Goal: Task Accomplishment & Management: Complete application form

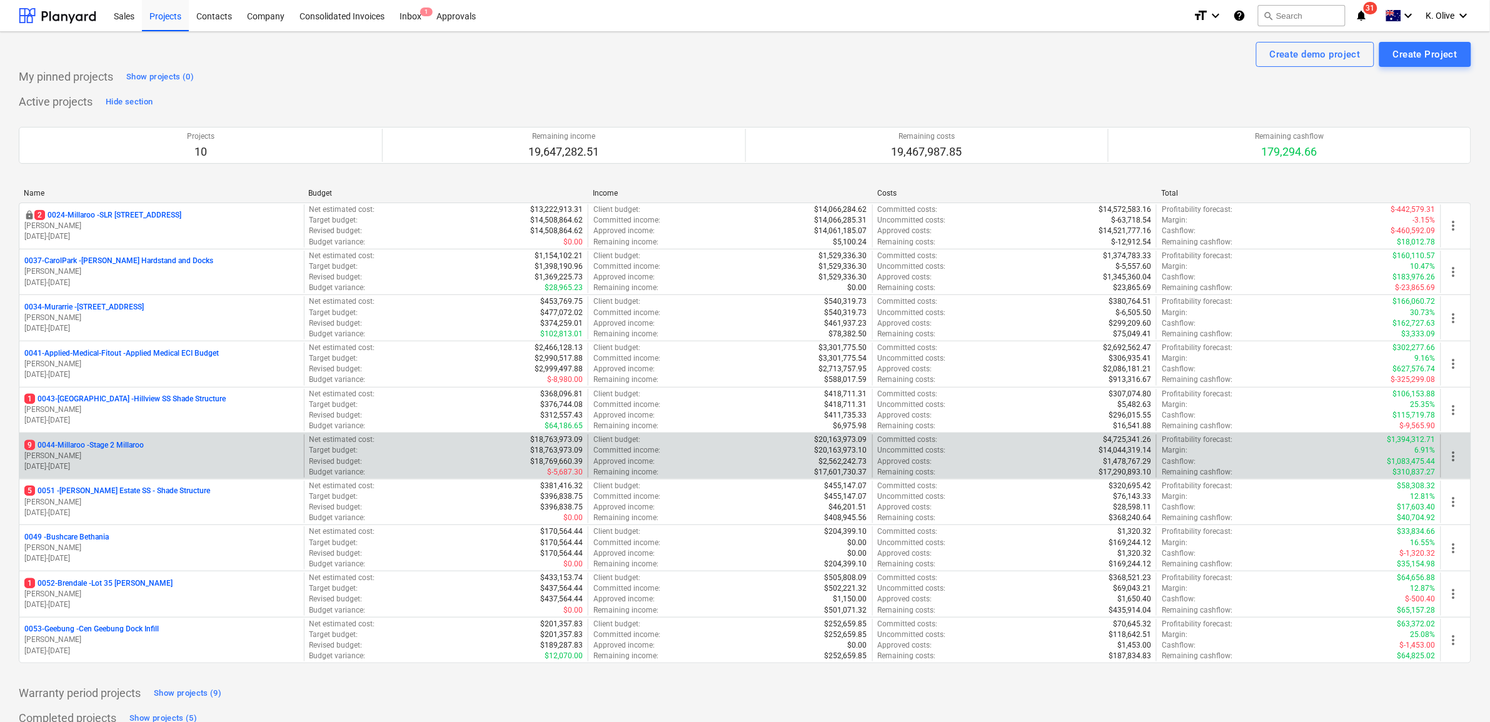
click at [102, 448] on p "9 0044-Millaroo - Stage 2 Millaroo" at bounding box center [83, 445] width 119 height 11
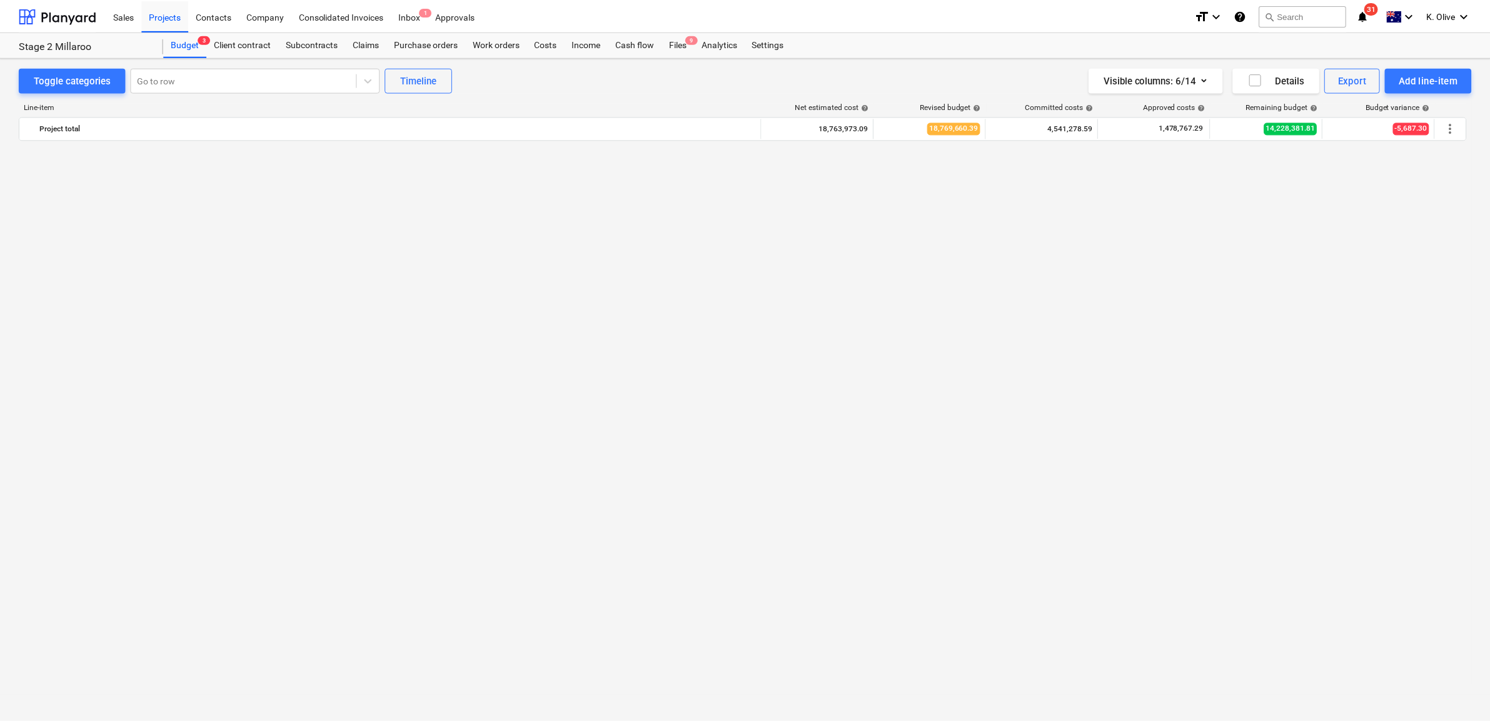
scroll to position [2911, 0]
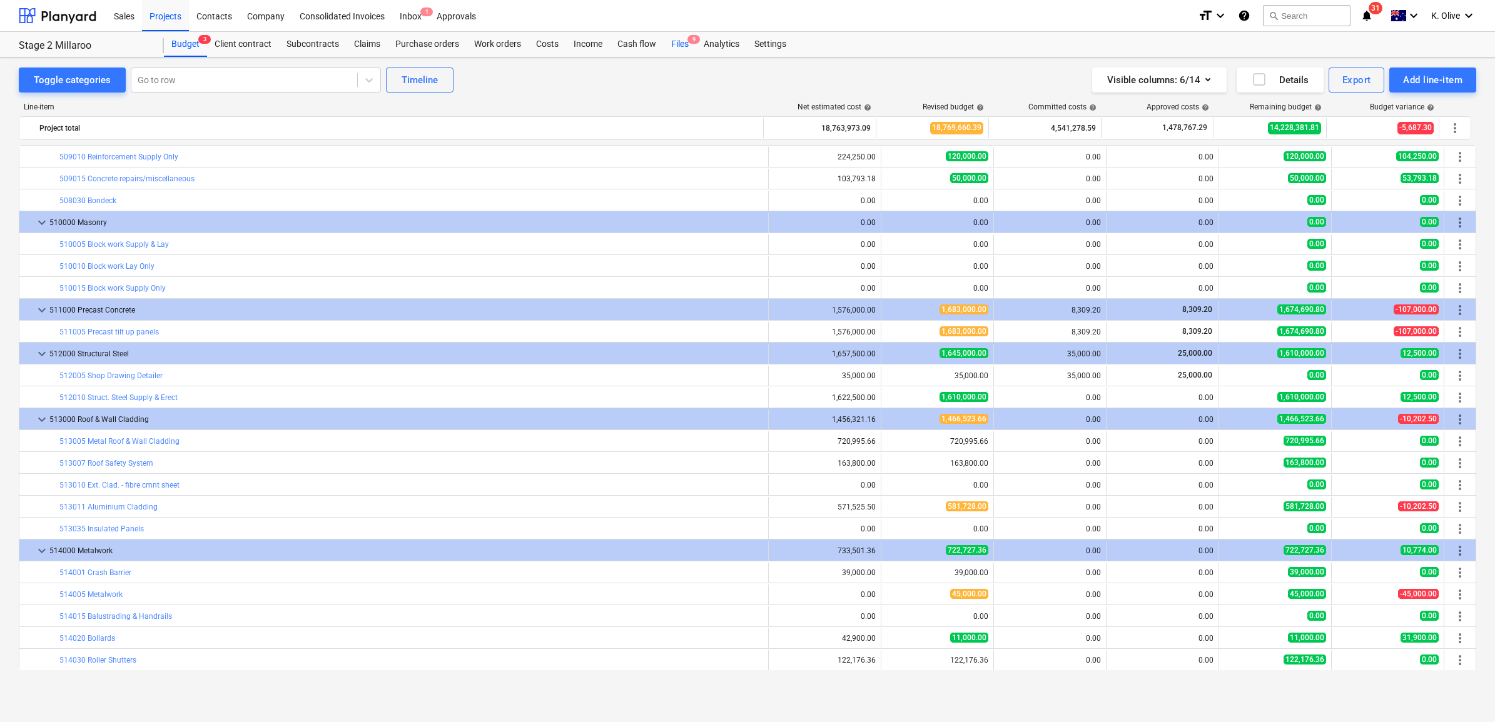
click at [674, 47] on div "Files 9" at bounding box center [680, 44] width 33 height 25
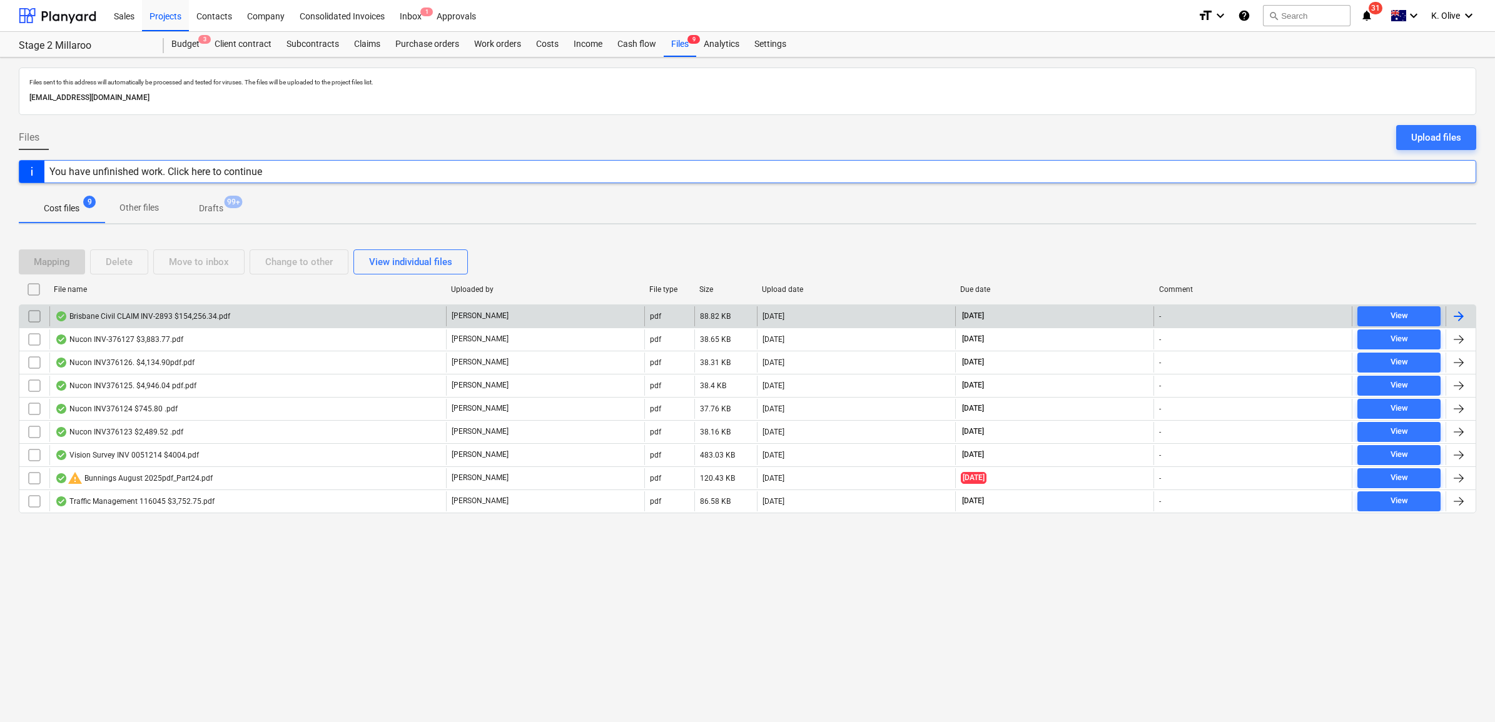
click at [177, 316] on div "Brisbane Civil CLAIM INV-2893 $154,256.34.pdf" at bounding box center [142, 316] width 175 height 10
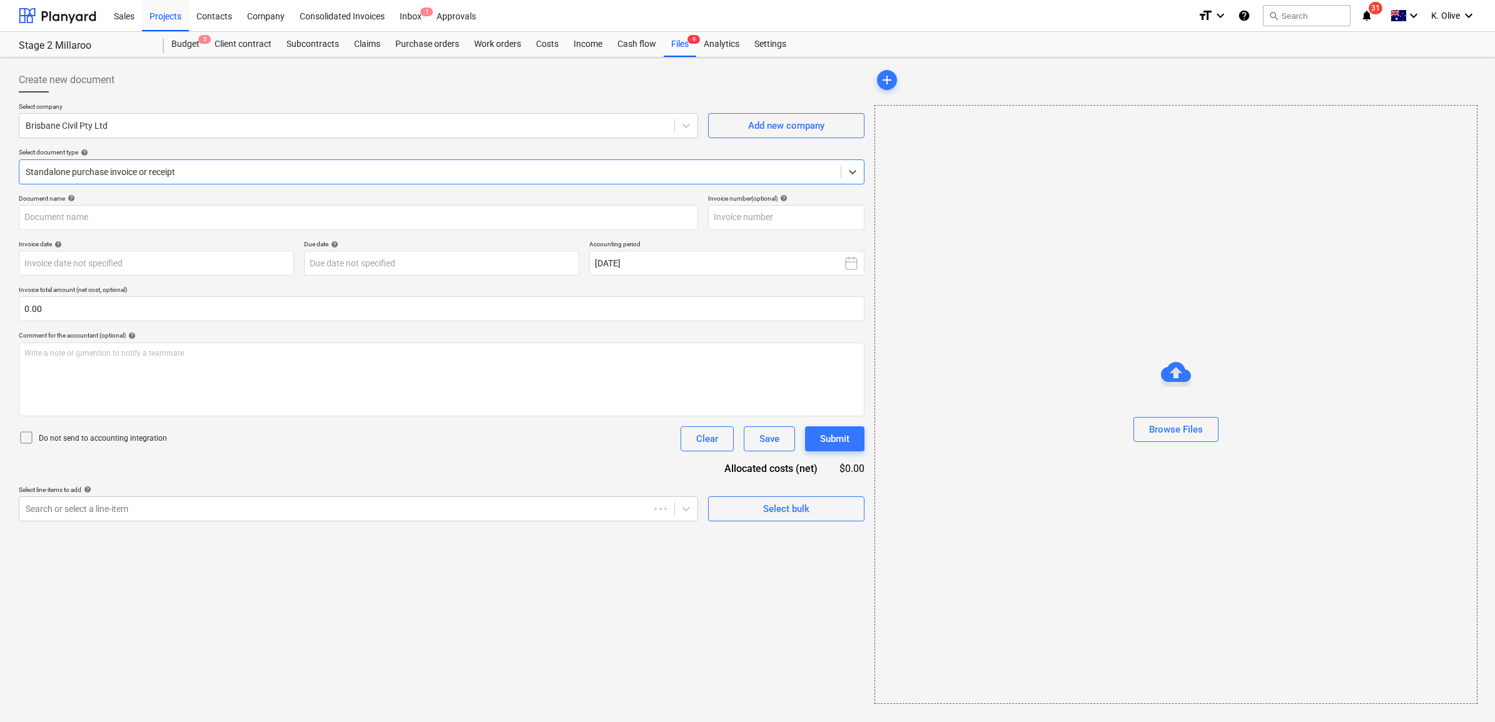
type input "INV-2893"
type input "[DATE]"
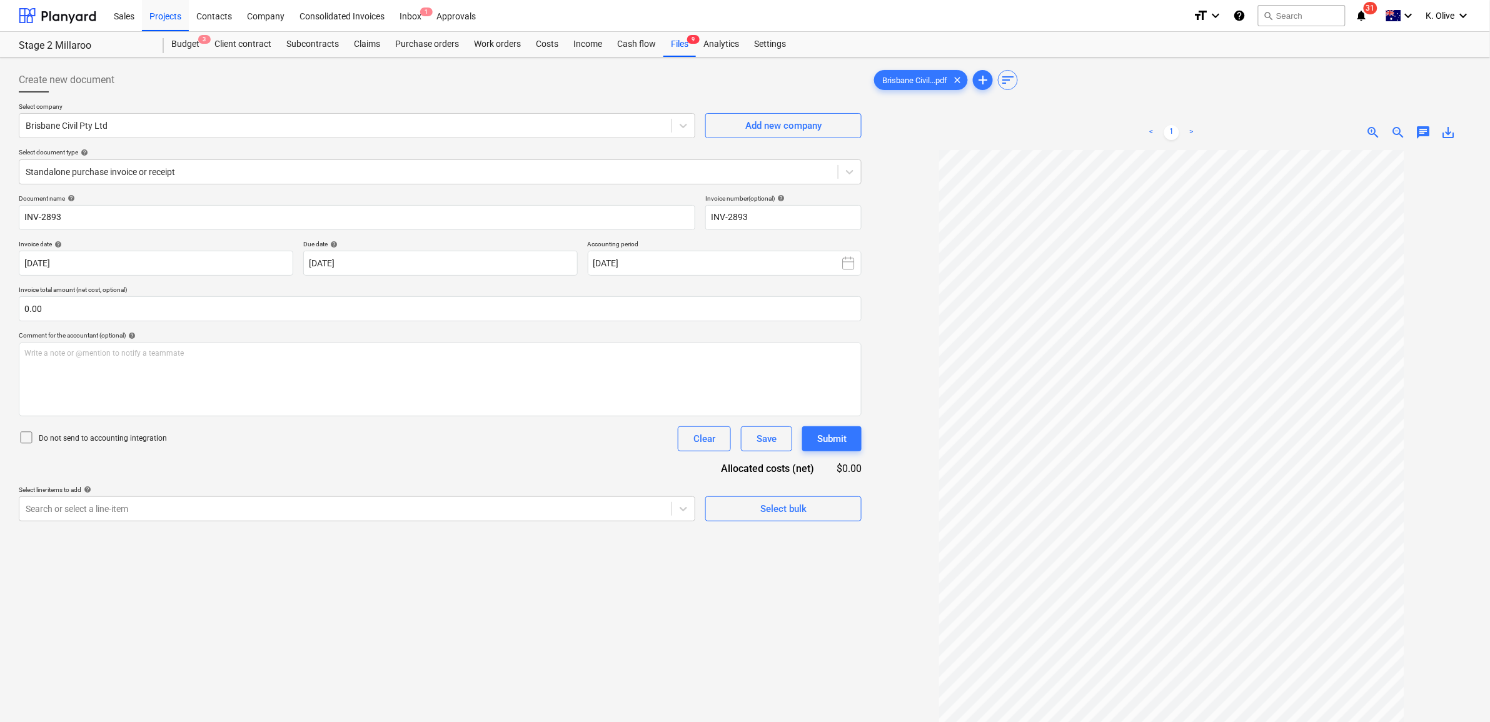
click at [1192, 136] on link ">" at bounding box center [1192, 132] width 15 height 15
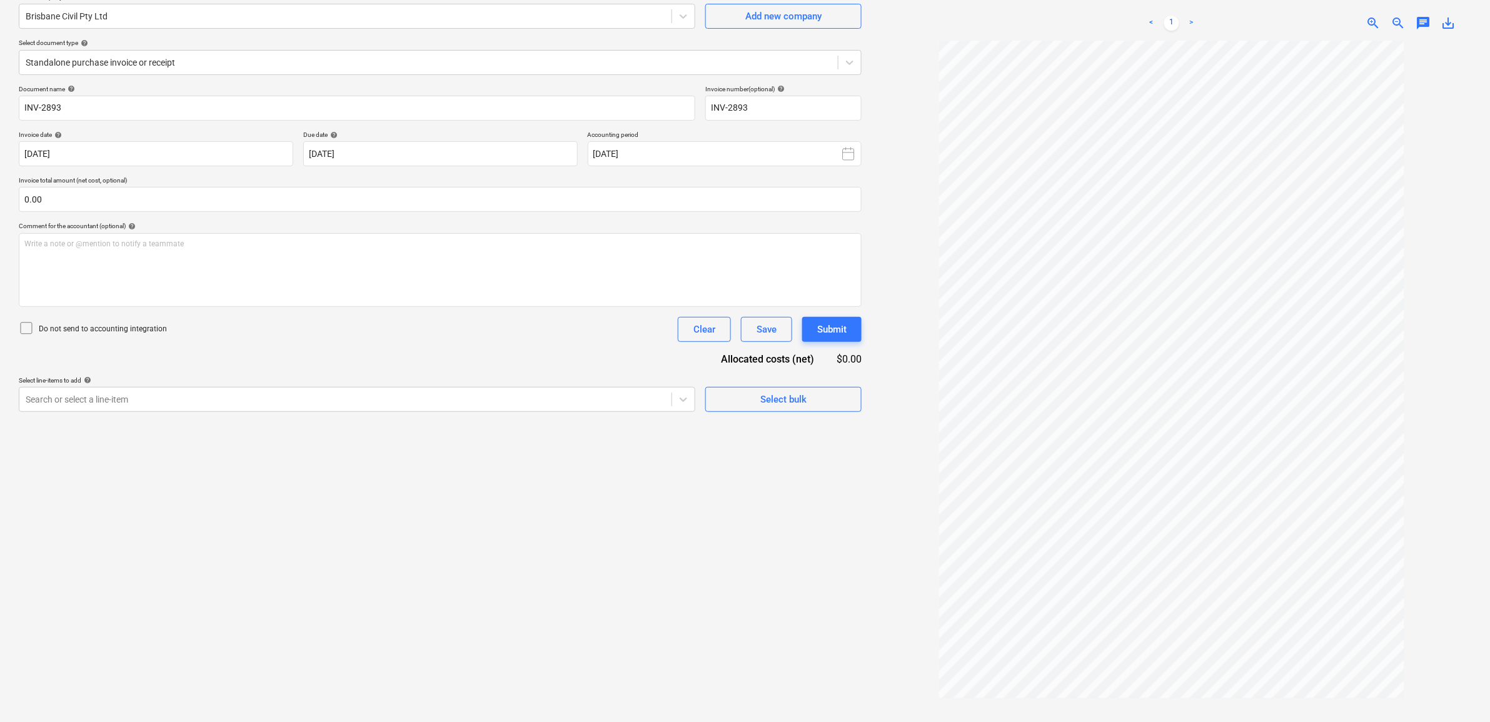
scroll to position [125, 0]
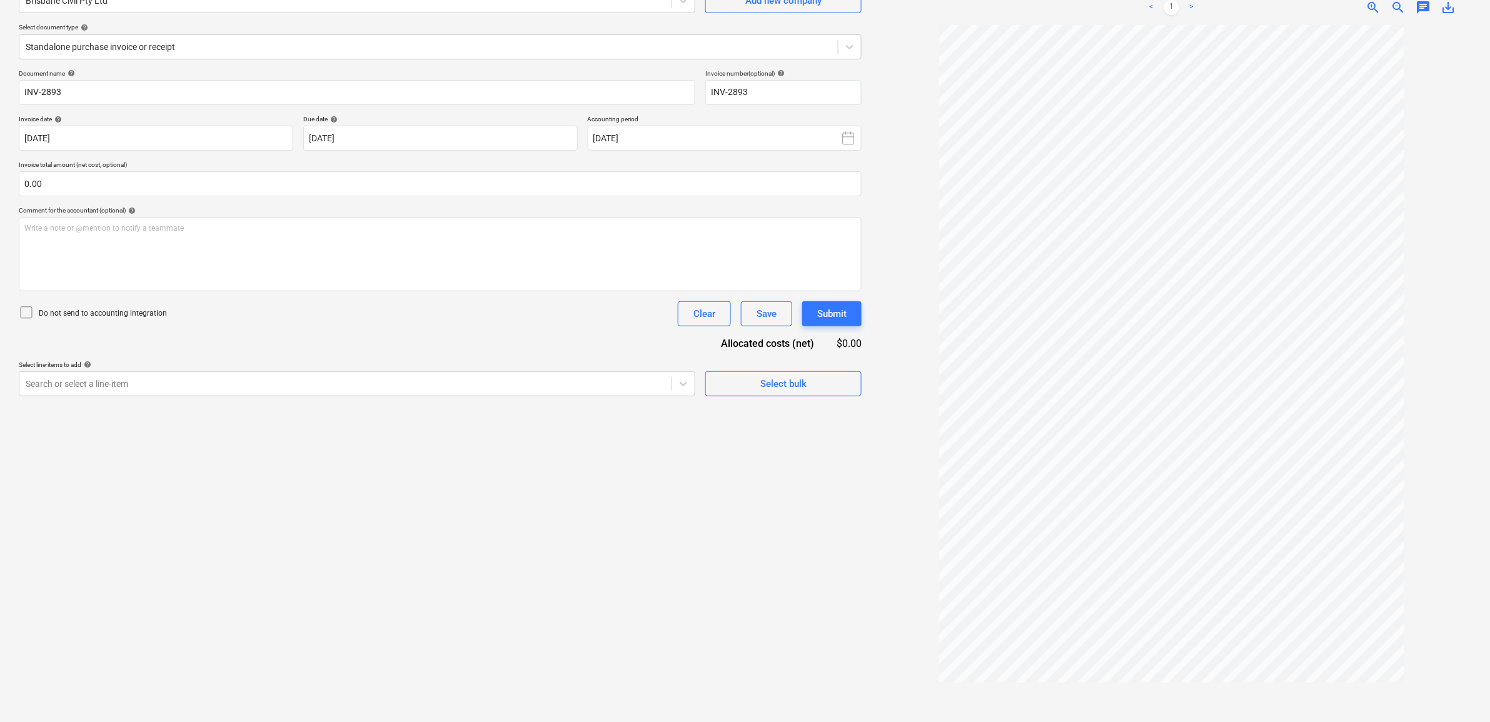
click at [730, 582] on div "Create new document Select company Brisbane Civil Pty Ltd Add new company Selec…" at bounding box center [440, 327] width 853 height 780
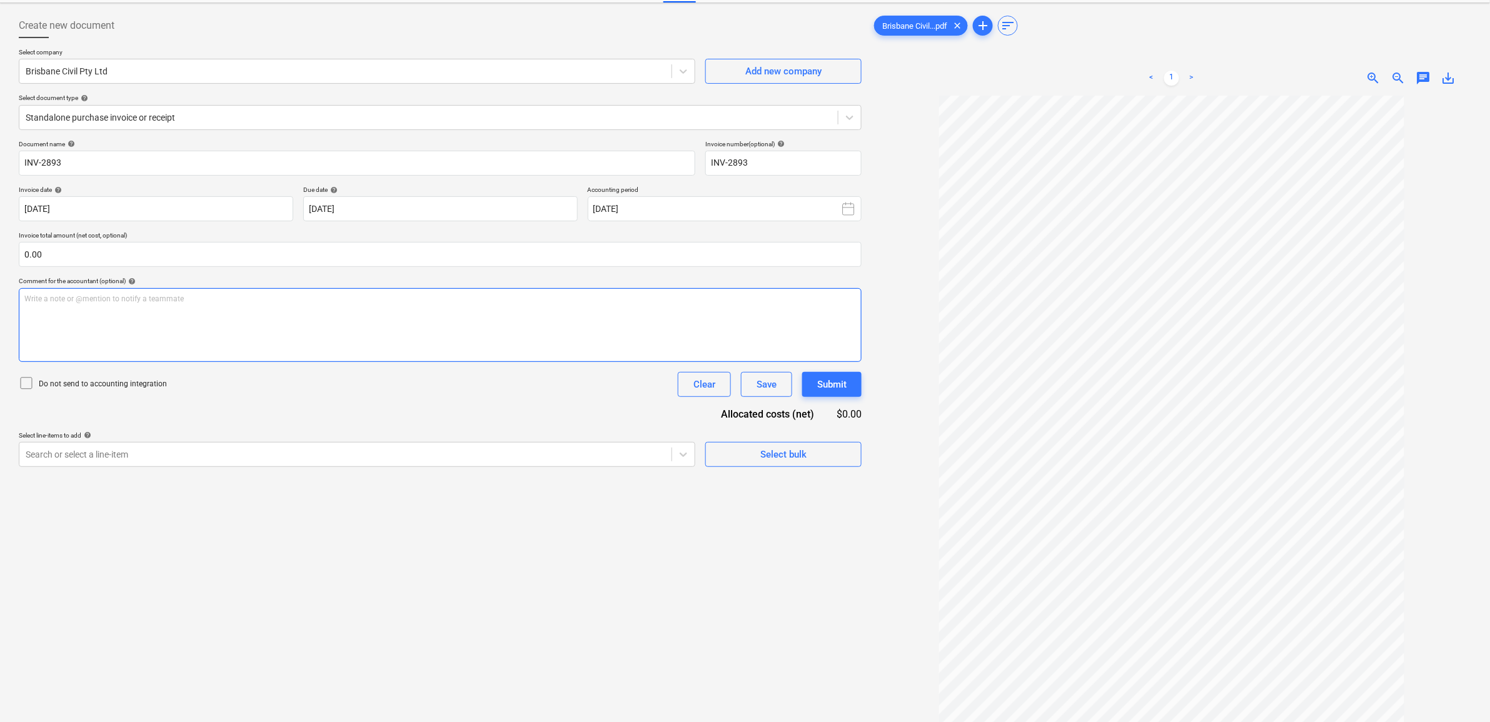
scroll to position [0, 0]
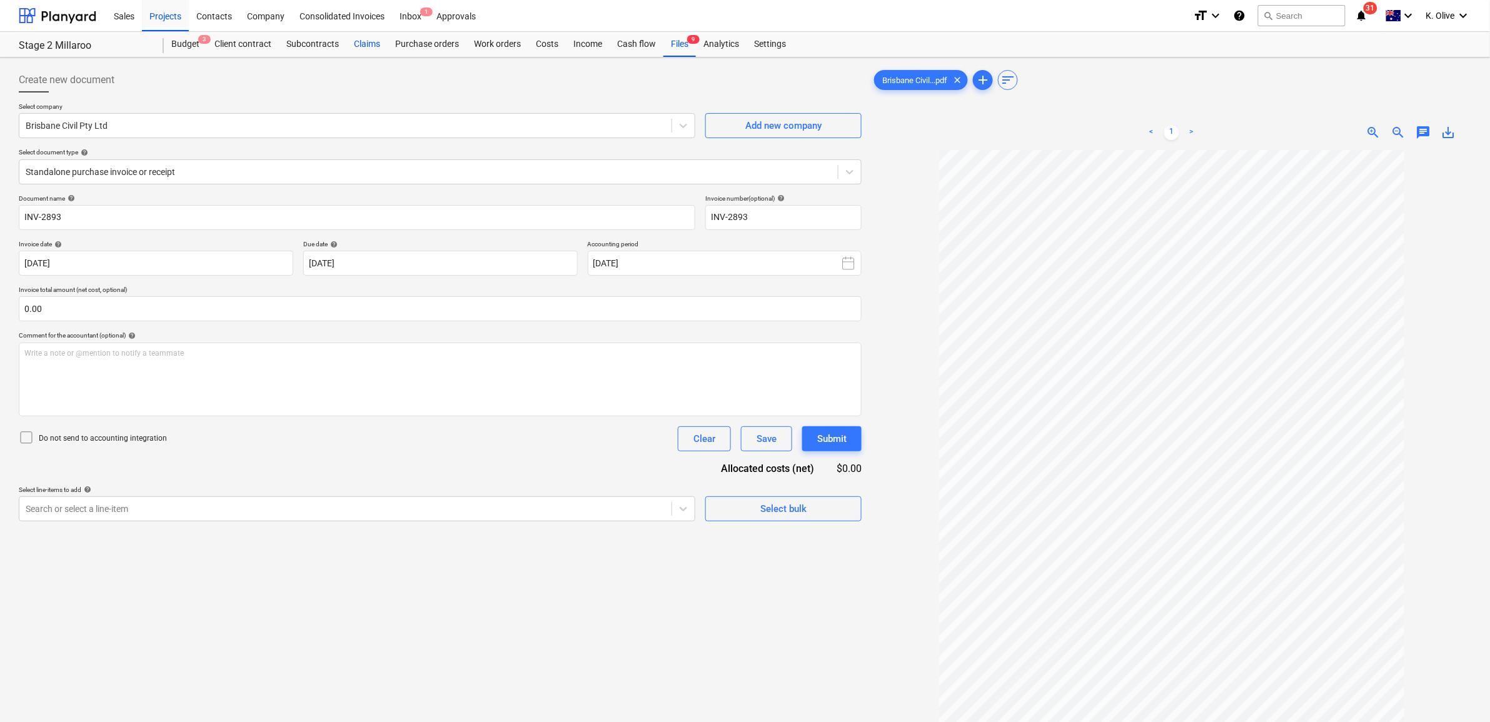
click at [380, 49] on div "Claims" at bounding box center [366, 44] width 41 height 25
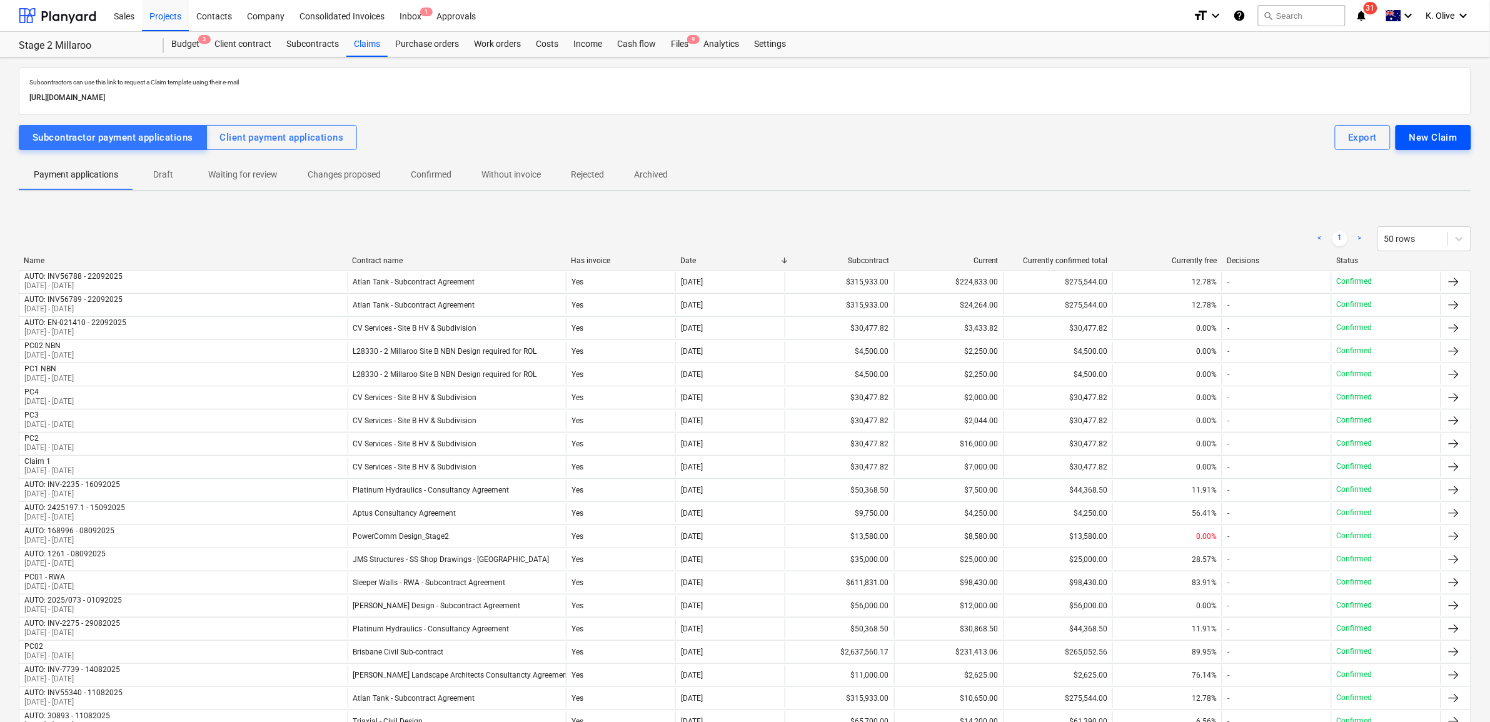
click at [1417, 139] on div "New Claim" at bounding box center [1434, 137] width 48 height 16
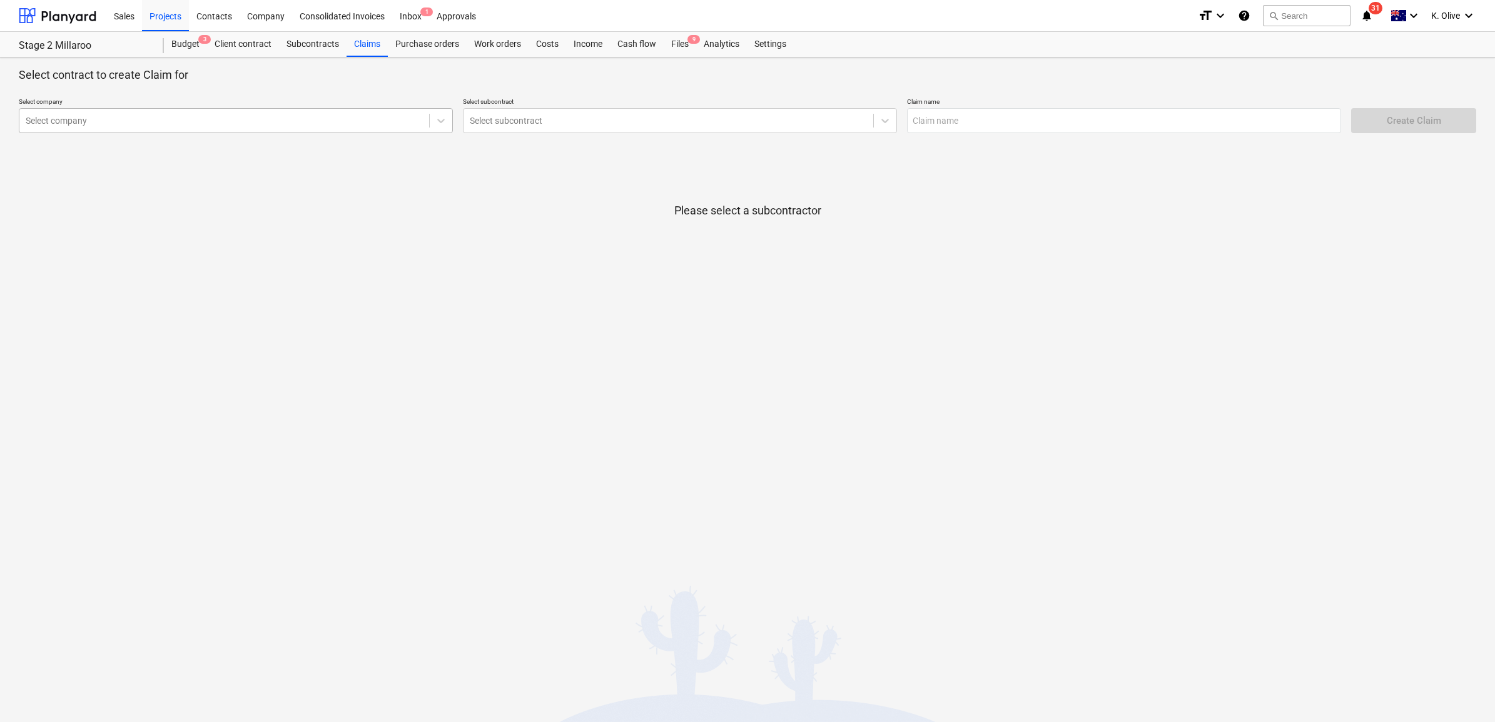
click at [189, 126] on div at bounding box center [224, 120] width 397 height 13
type input "brisbane civi"
click at [196, 156] on div "Brisbane Civil Pty Ltd" at bounding box center [236, 151] width 434 height 20
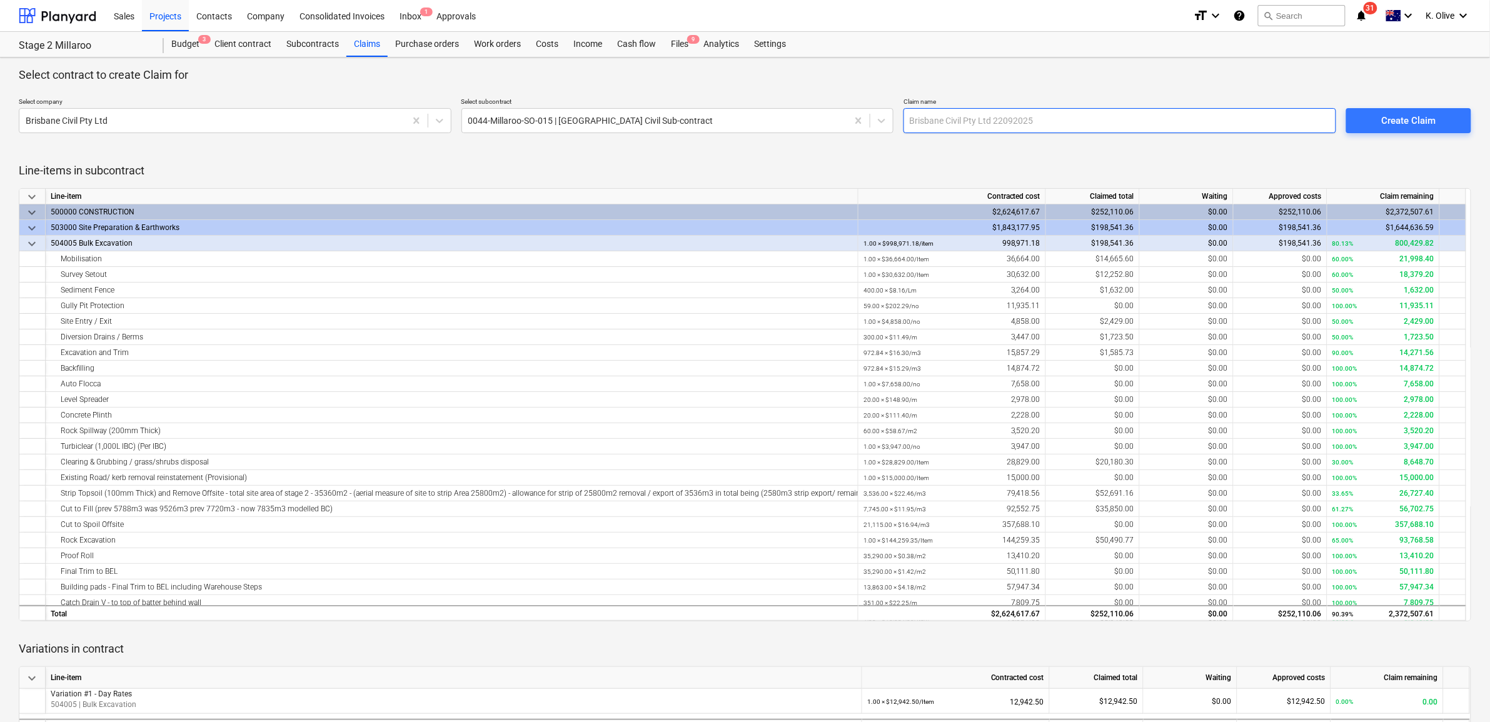
click at [1005, 116] on input "text" at bounding box center [1120, 120] width 433 height 25
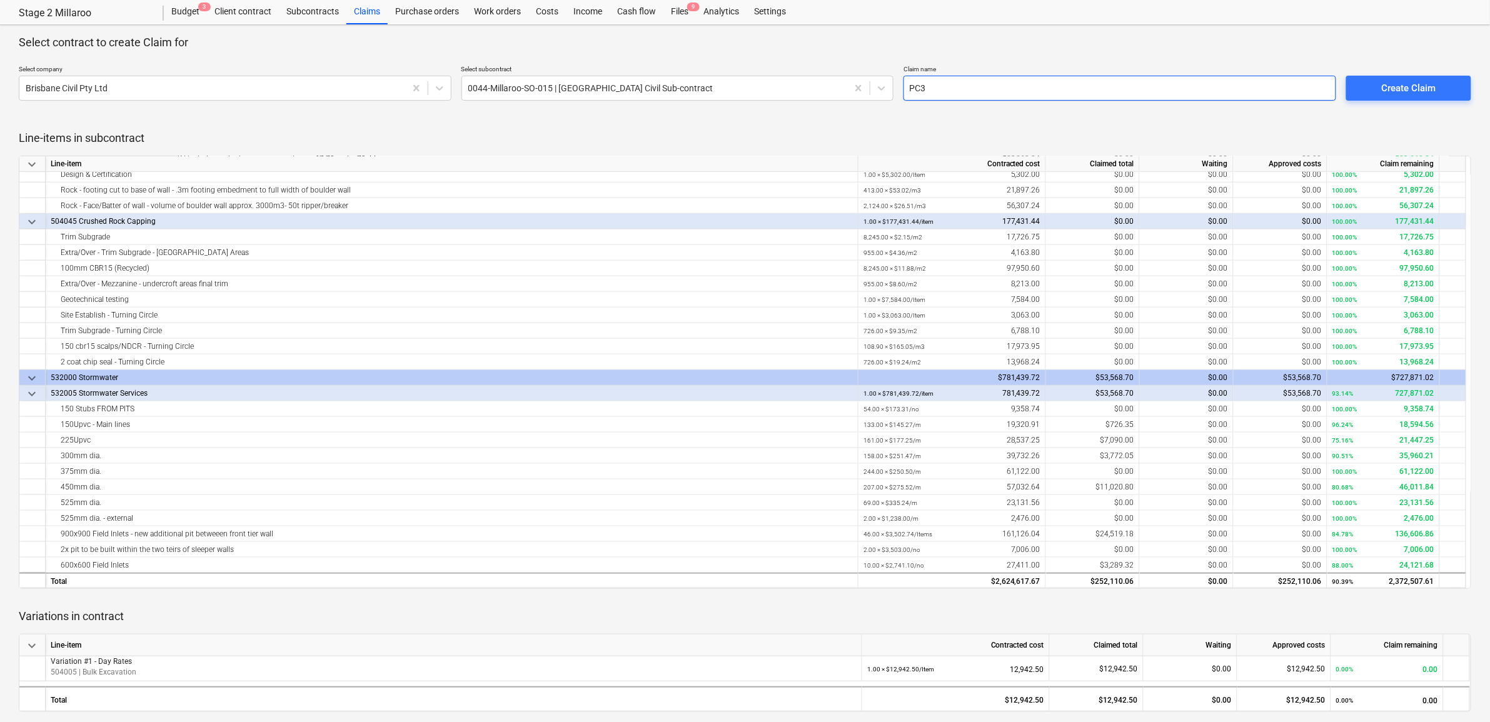
scroll to position [469, 0]
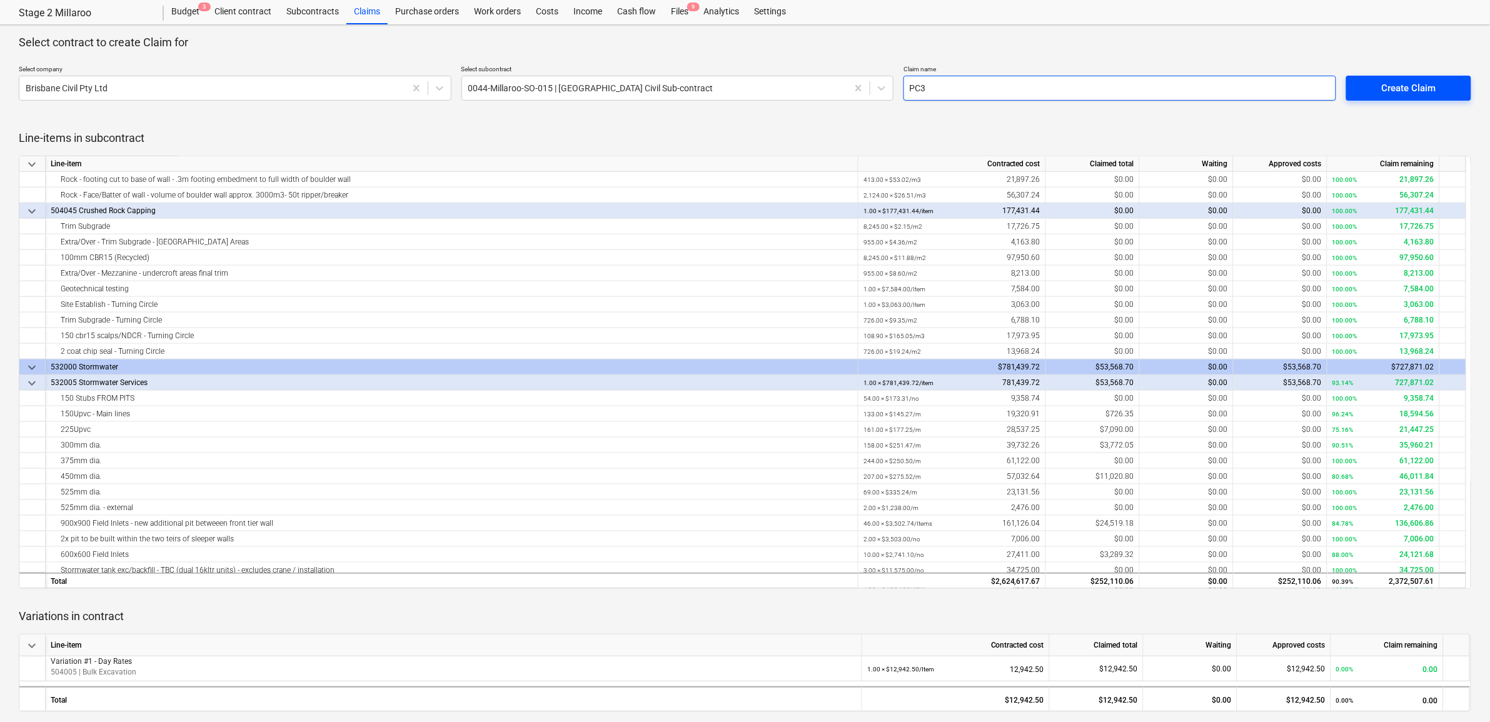
type input "PC3"
click at [1428, 86] on div "Create Claim" at bounding box center [1409, 88] width 54 height 16
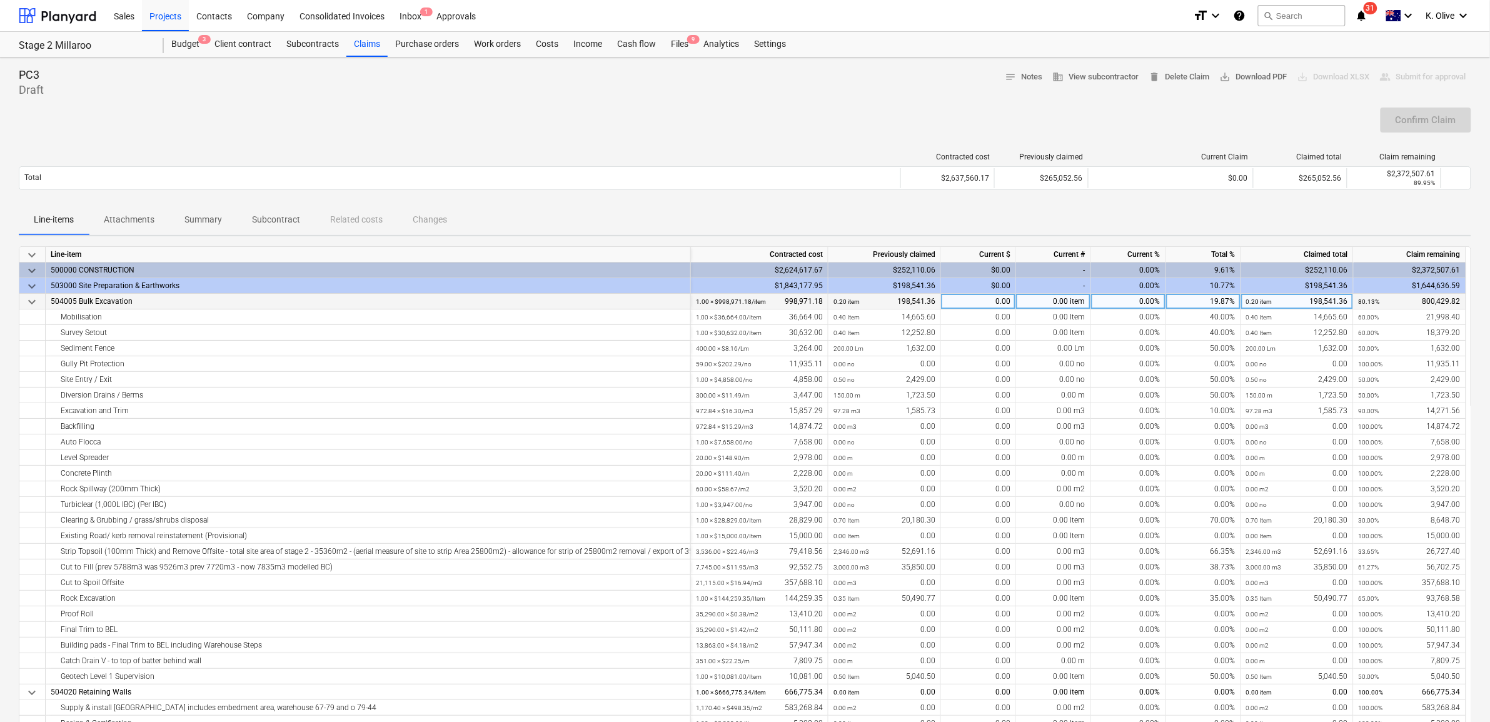
click at [988, 305] on div "0.00" at bounding box center [978, 302] width 75 height 16
type input "7332.8"
click at [988, 301] on input "7332.8" at bounding box center [978, 301] width 74 height 15
click at [985, 316] on div "0.00" at bounding box center [978, 318] width 75 height 16
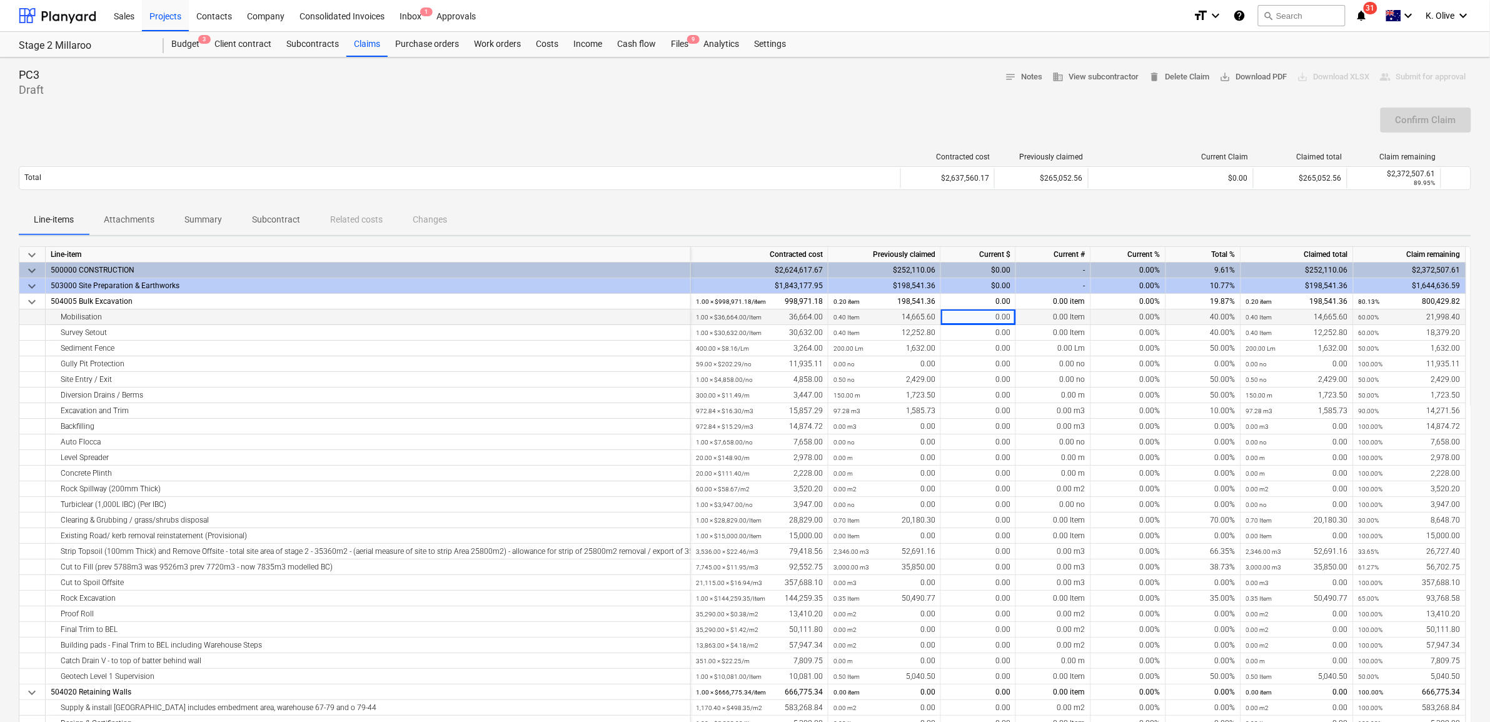
click at [985, 316] on div "0.00" at bounding box center [978, 318] width 75 height 16
click at [984, 314] on div "0.00" at bounding box center [978, 318] width 75 height 16
click at [983, 316] on div "0.00" at bounding box center [978, 318] width 75 height 16
click at [358, 327] on div "Survey Setout" at bounding box center [368, 333] width 635 height 16
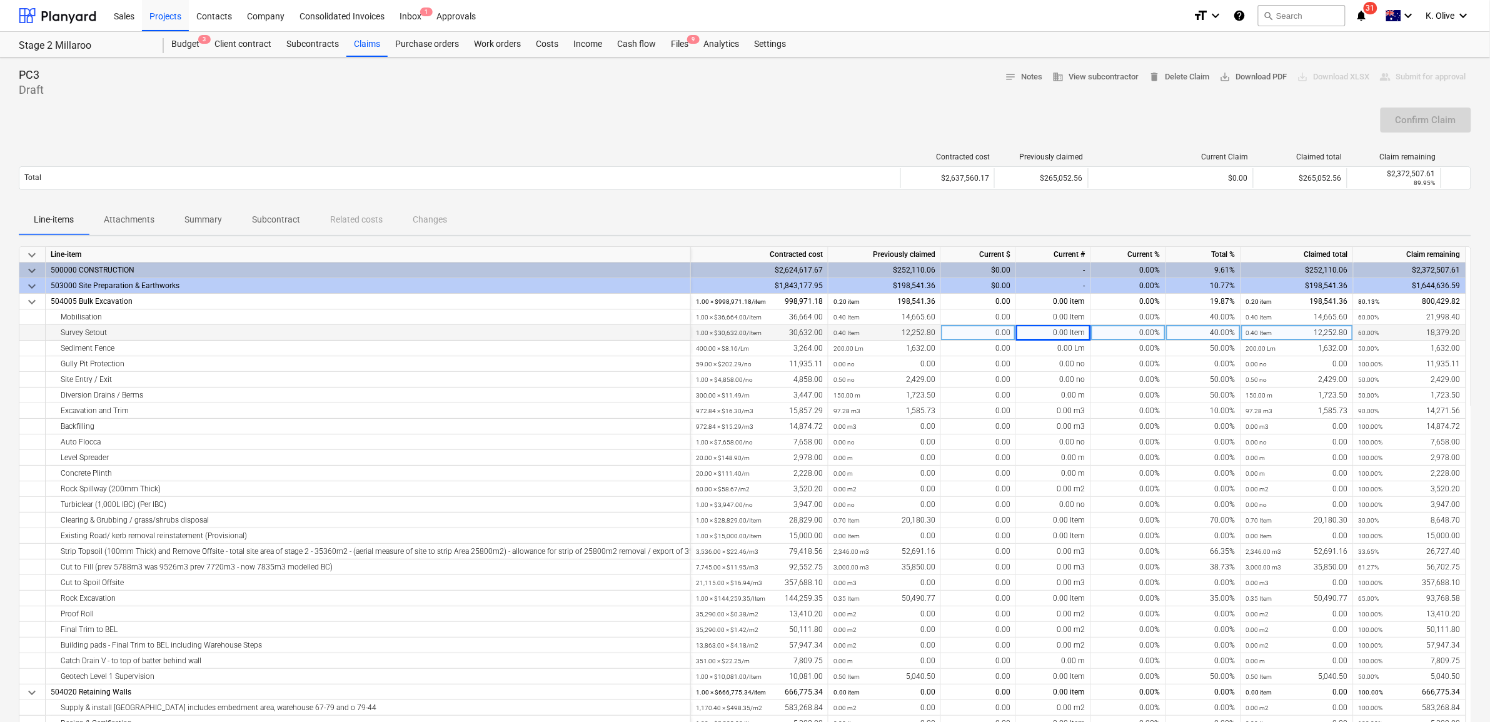
click at [971, 338] on div "0.00" at bounding box center [978, 333] width 75 height 16
click at [969, 321] on div "0.00" at bounding box center [978, 318] width 75 height 16
type input "7332.8"
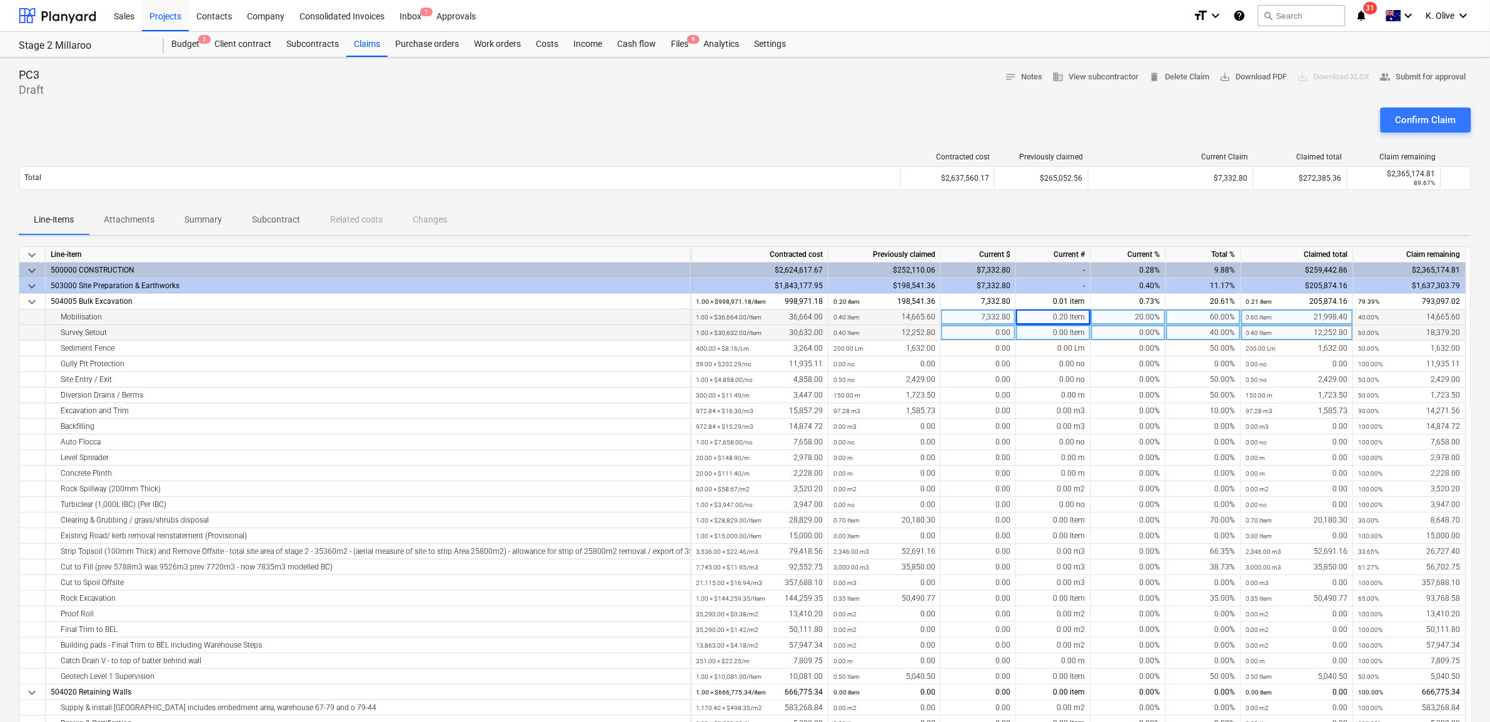
click at [976, 333] on div "0.00" at bounding box center [978, 333] width 75 height 16
click at [1049, 333] on div "0.00 Item" at bounding box center [1053, 333] width 75 height 16
type input ".2"
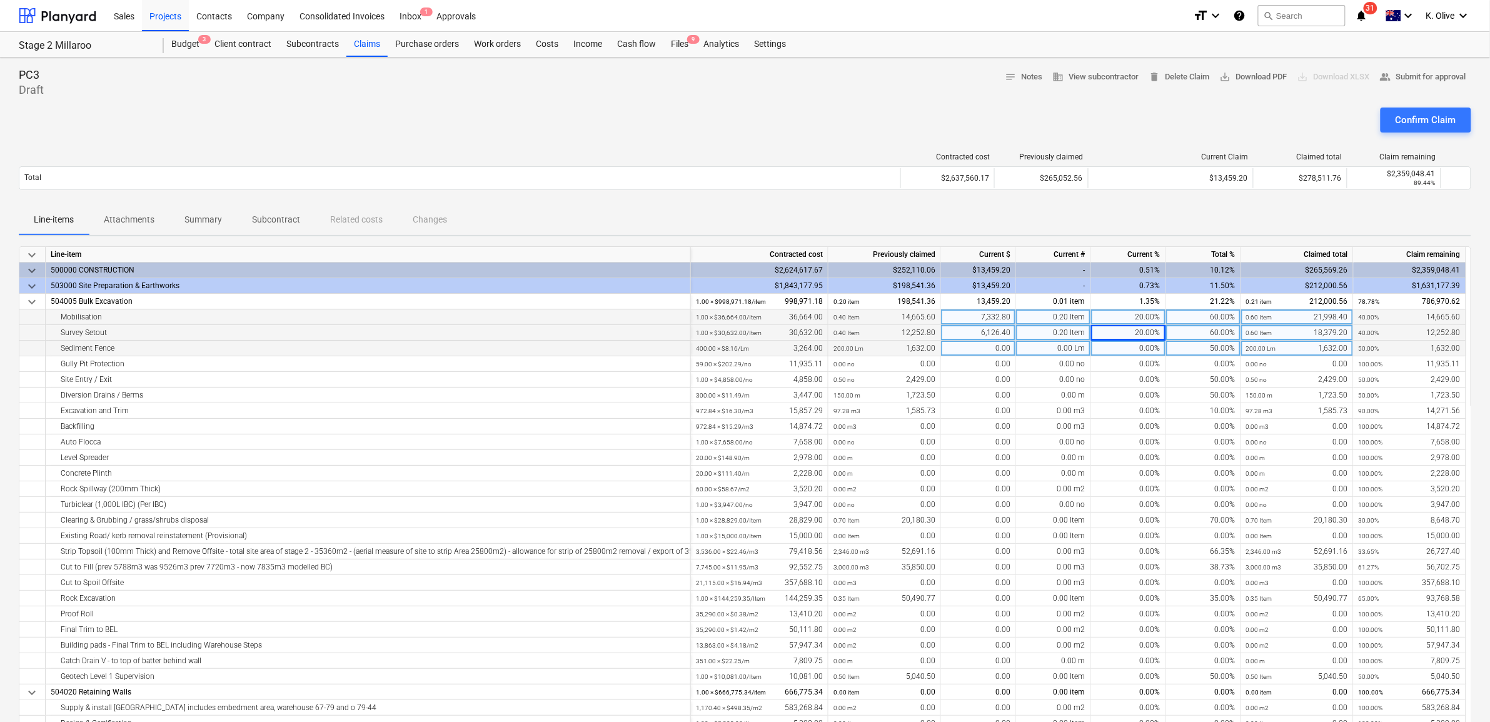
click at [1054, 349] on div "0.00 Lm" at bounding box center [1053, 349] width 75 height 16
type input "100"
click at [1058, 393] on div "0.00 m" at bounding box center [1053, 396] width 75 height 16
click at [1037, 395] on div "0.00 m" at bounding box center [1053, 396] width 75 height 16
type input "150"
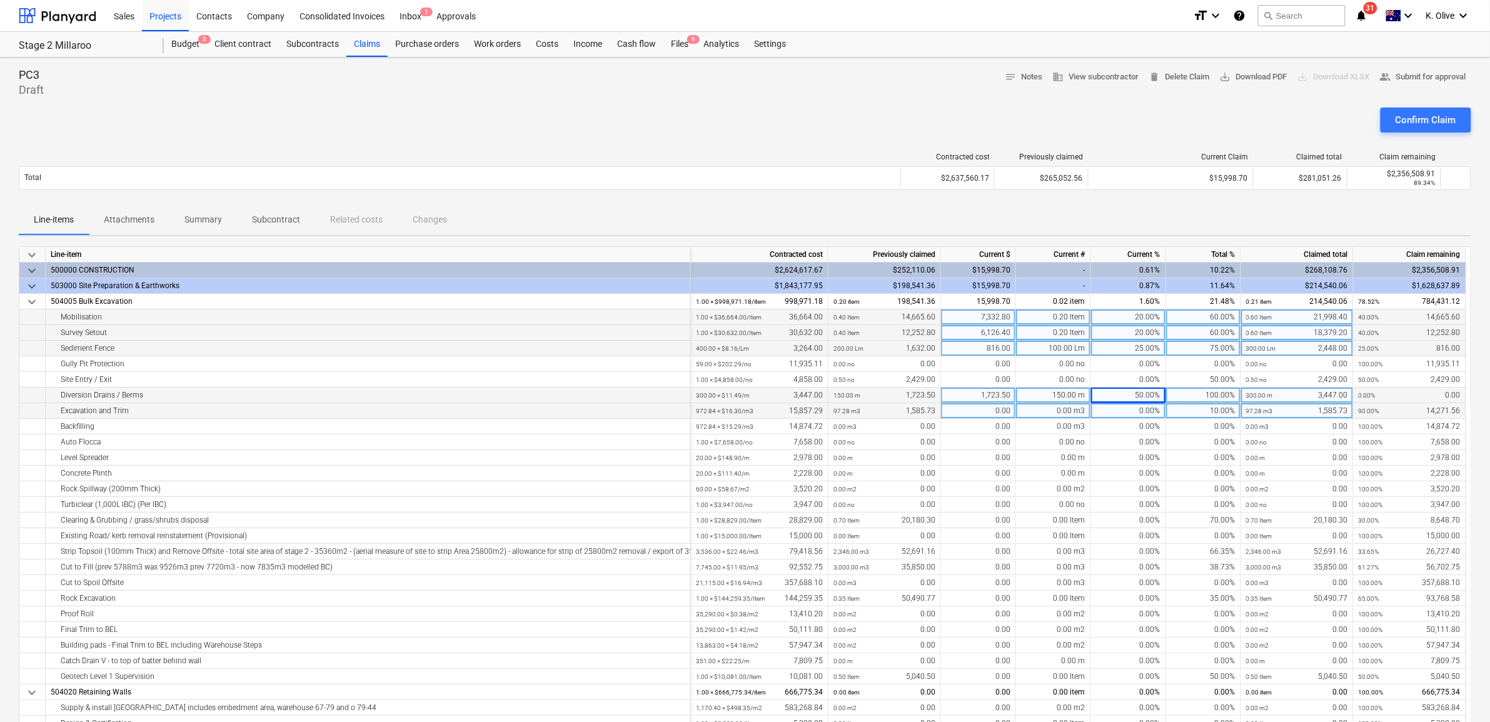
click at [1044, 411] on div "0.00 m3" at bounding box center [1053, 411] width 75 height 16
type input "613"
click at [1034, 417] on div "613.00 m3" at bounding box center [1053, 411] width 75 height 16
type input "618"
click at [1029, 520] on div "0.00 Item" at bounding box center [1053, 521] width 75 height 16
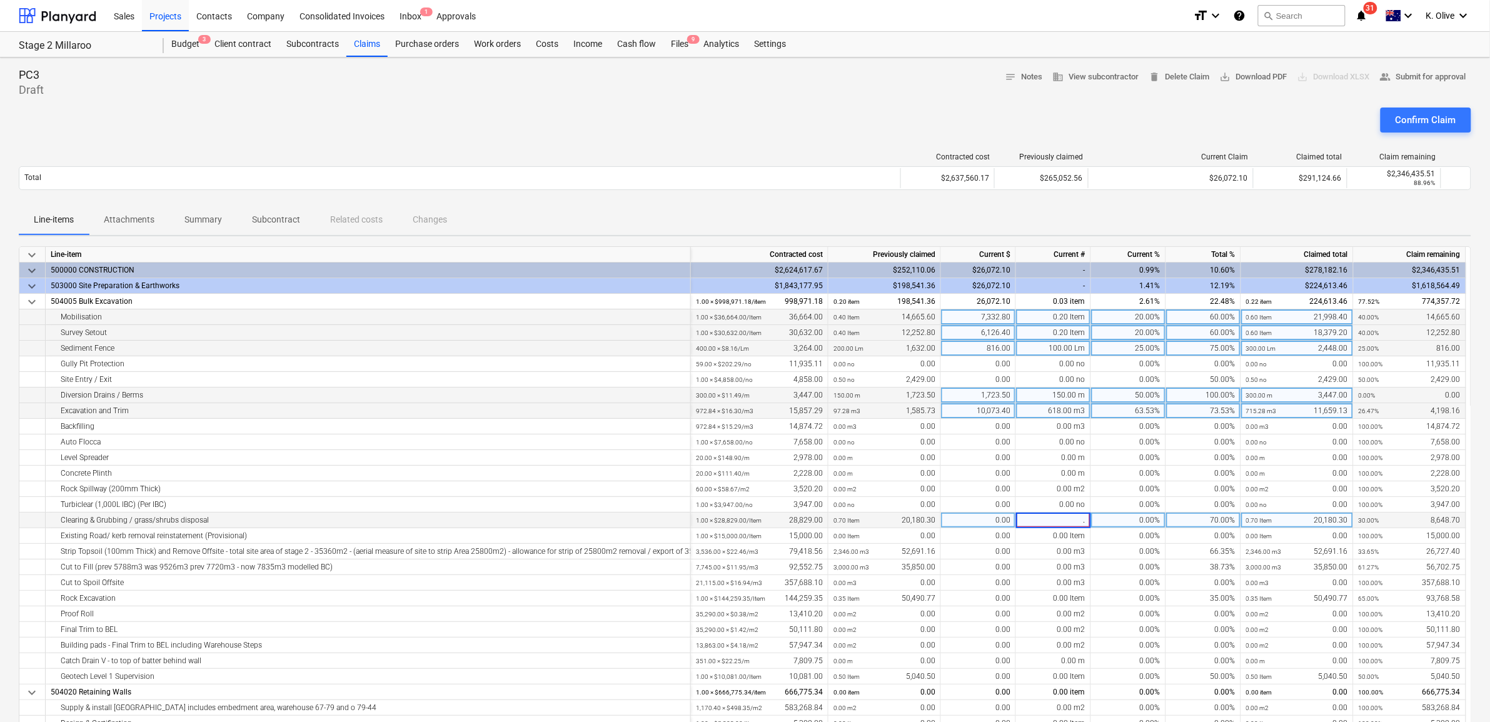
type input ".2"
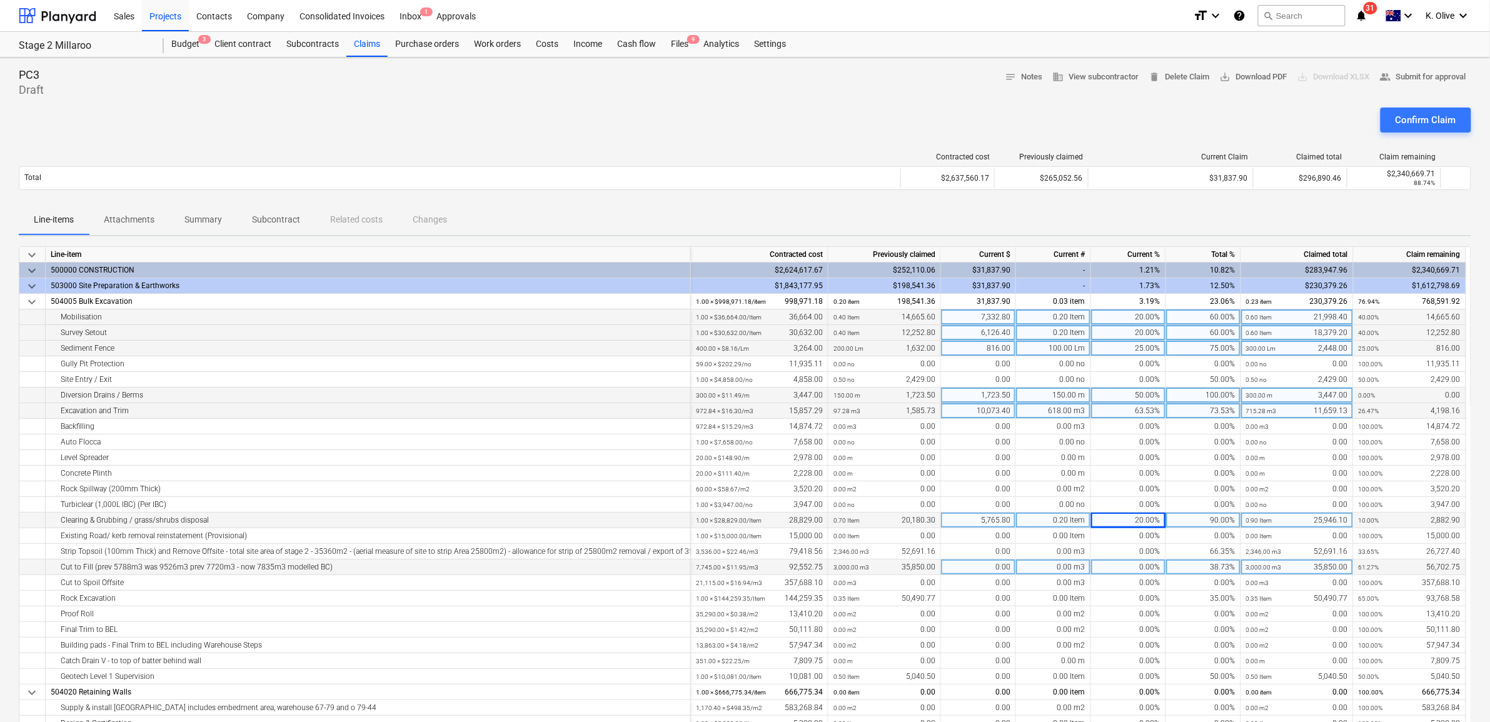
click at [1051, 566] on div "0.00 m3" at bounding box center [1053, 568] width 75 height 16
type input "2832"
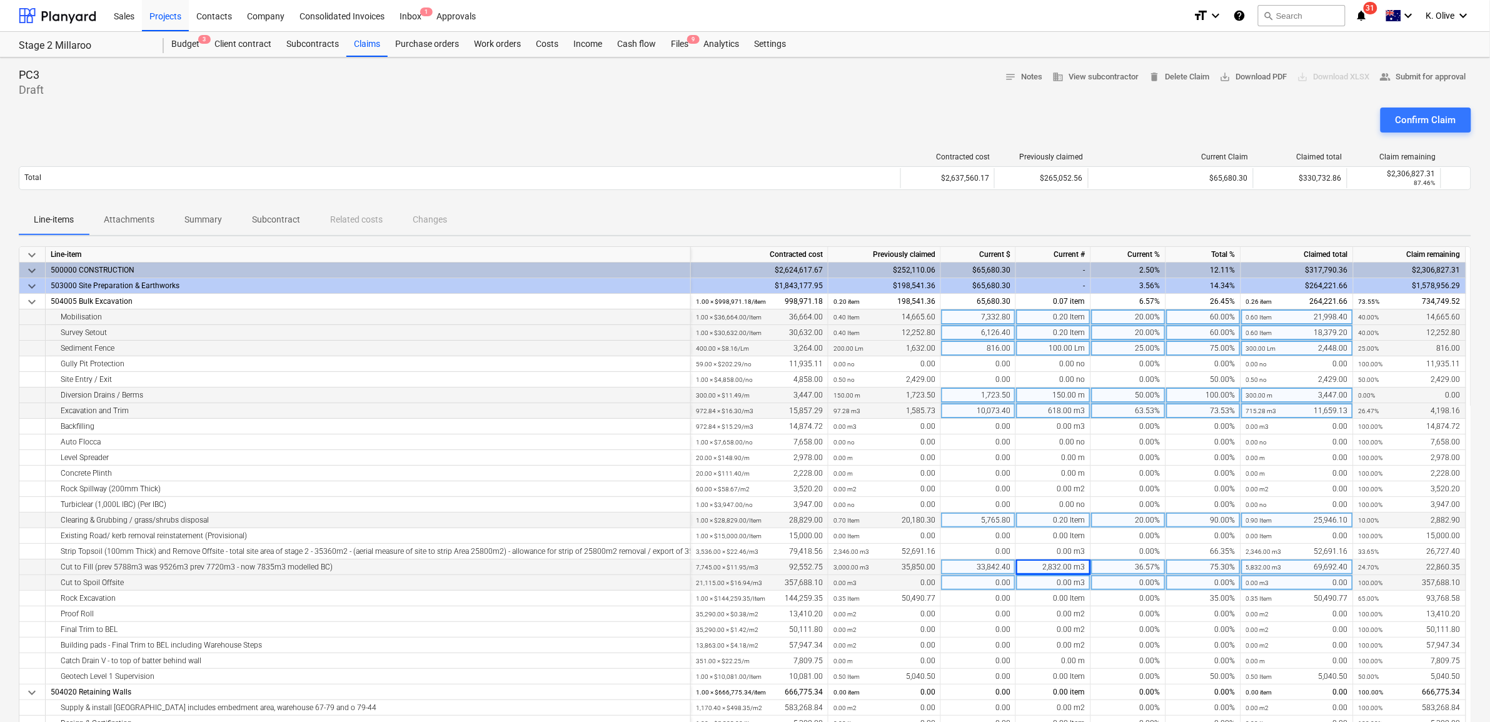
click at [1045, 588] on div "0.00 m3" at bounding box center [1053, 583] width 75 height 16
type input "2000"
click at [1039, 605] on div "0.00 Item" at bounding box center [1053, 599] width 75 height 16
click at [1048, 599] on div "0.00 Item" at bounding box center [1053, 599] width 75 height 16
type input ".25"
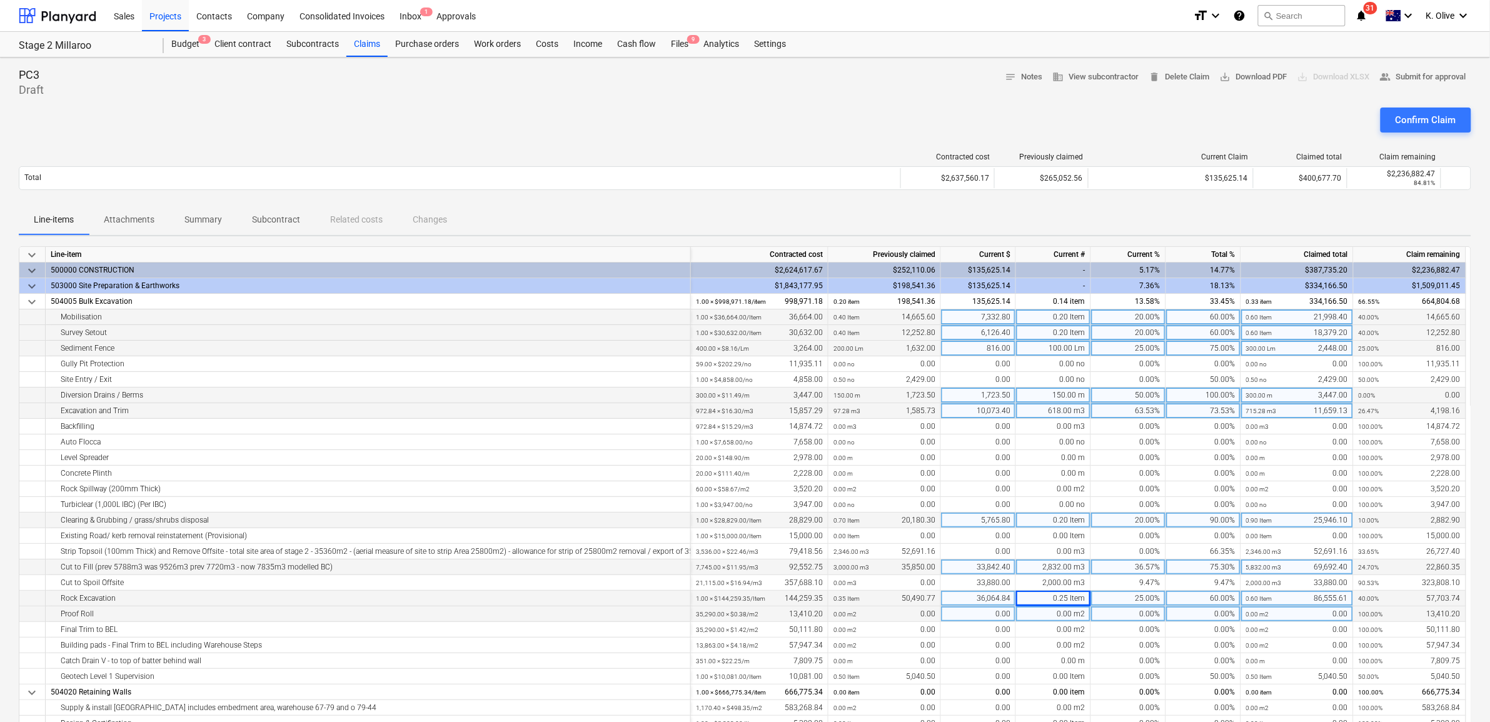
scroll to position [78, 0]
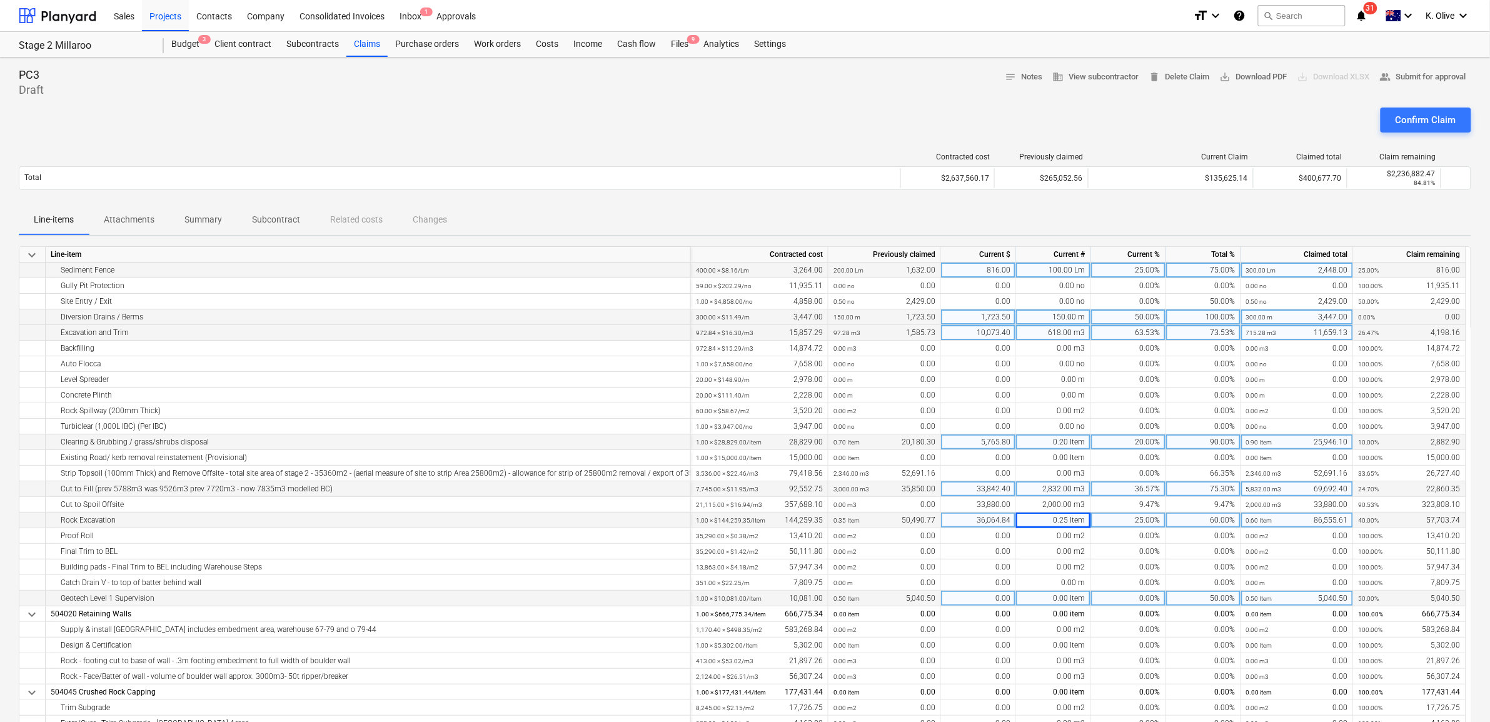
click at [1039, 600] on div "0.00 Item" at bounding box center [1053, 599] width 75 height 16
type input ".25"
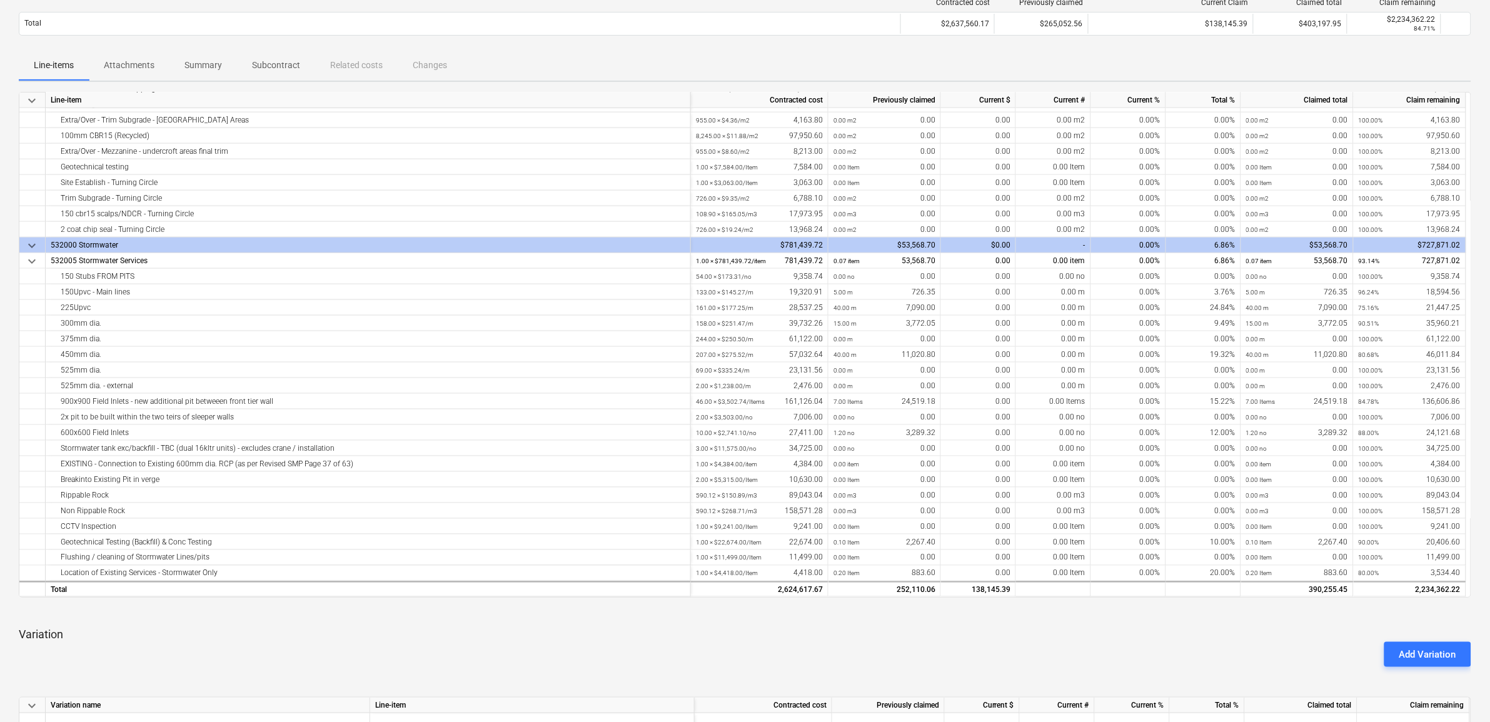
scroll to position [156, 0]
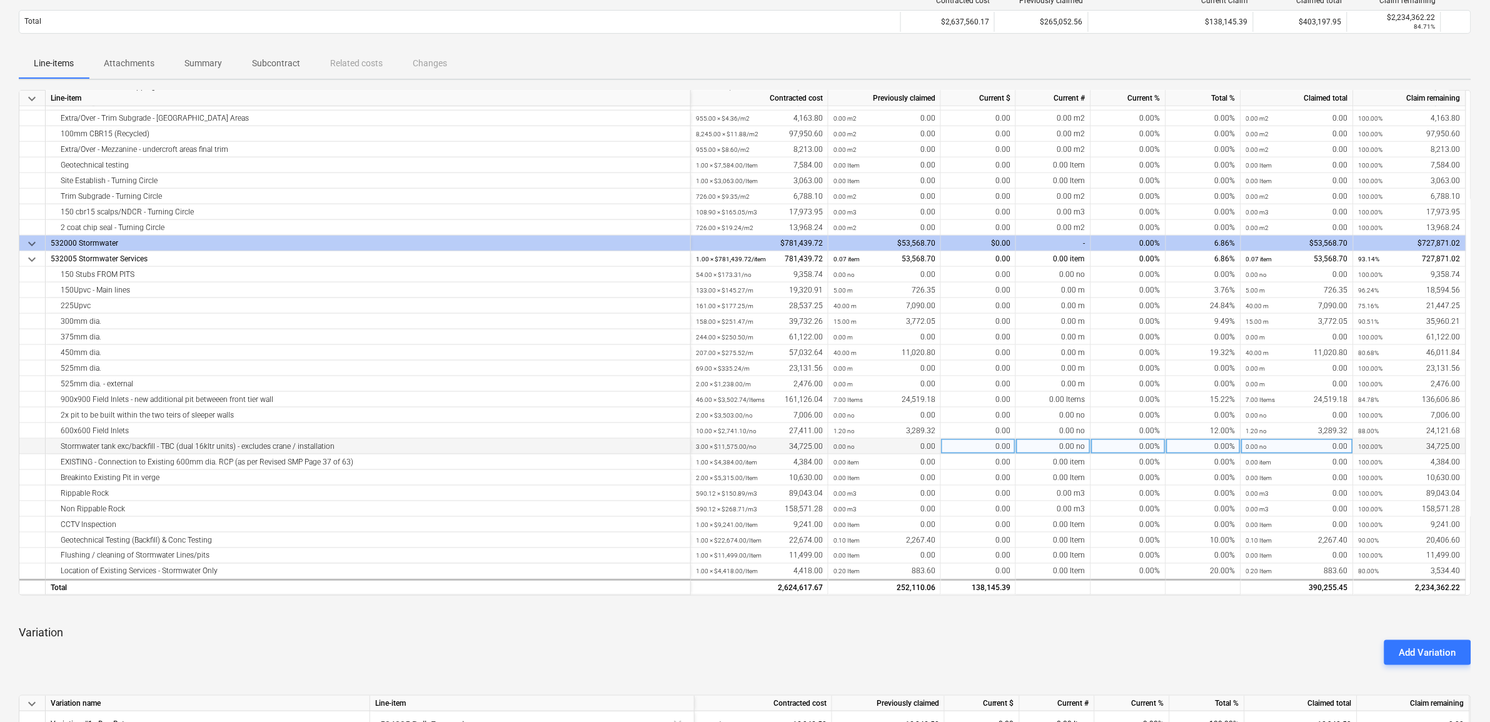
click at [1046, 449] on div "0.00 no" at bounding box center [1053, 447] width 75 height 16
type input "1"
click at [1026, 619] on div "keyboard_arrow_down Line-item Contracted cost Previously claimed Current $ Curr…" at bounding box center [745, 501] width 1453 height 822
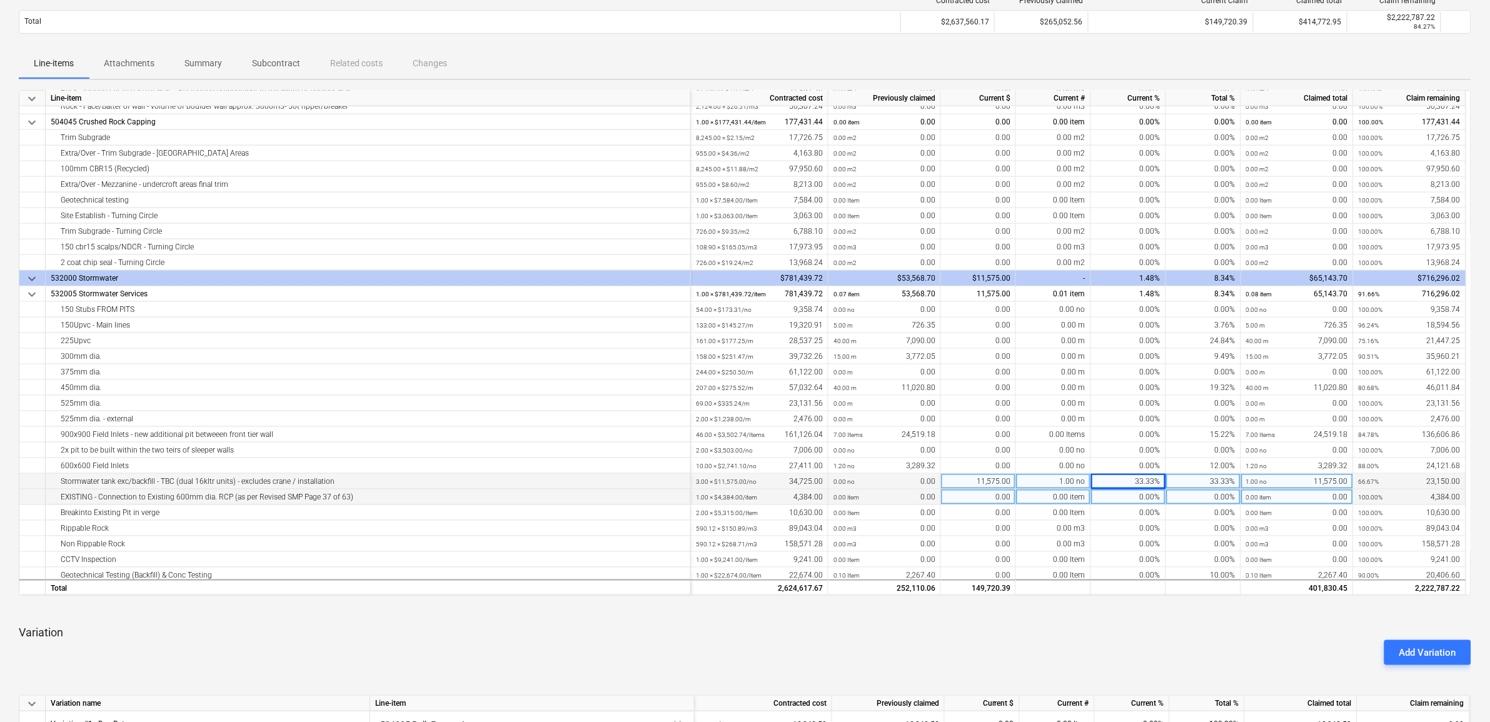
scroll to position [527, 0]
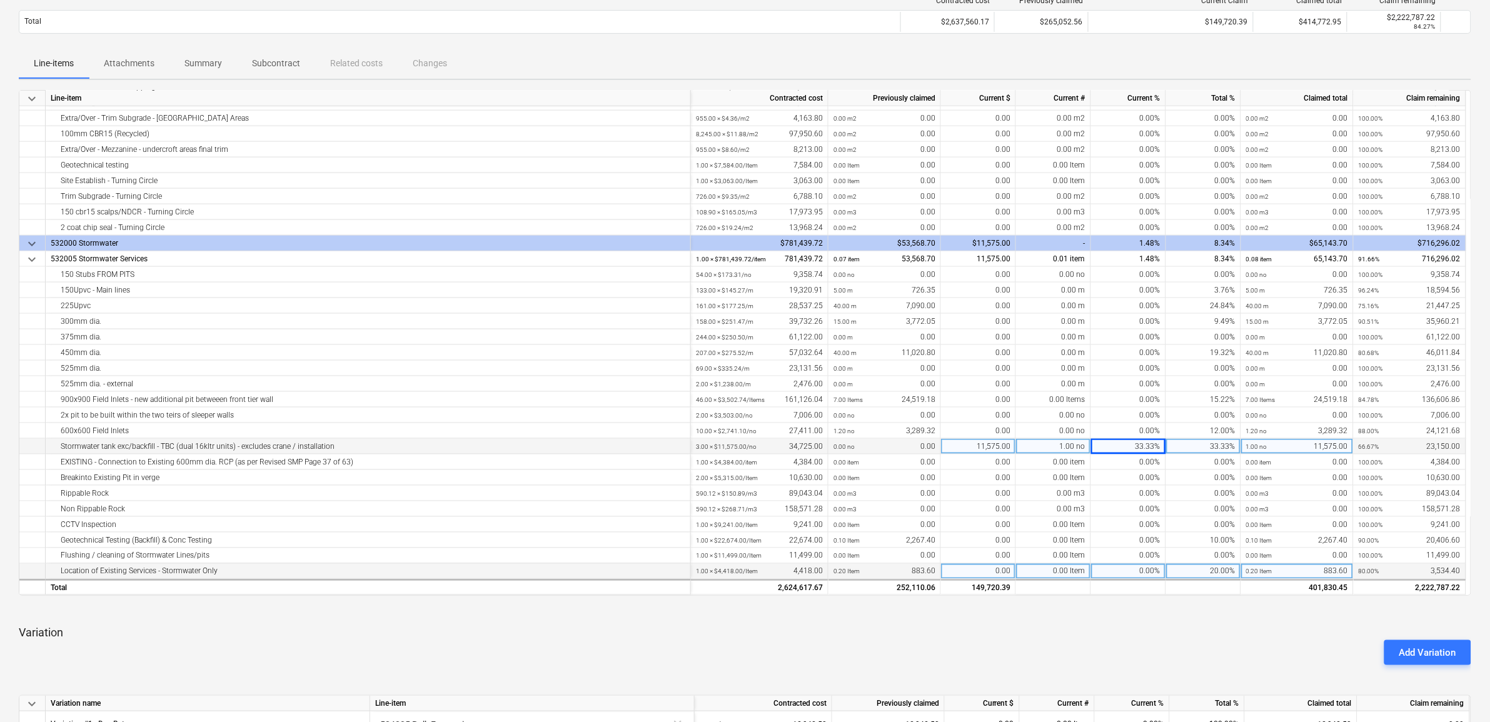
click at [979, 569] on div "0.00" at bounding box center [978, 572] width 75 height 16
type input ".2"
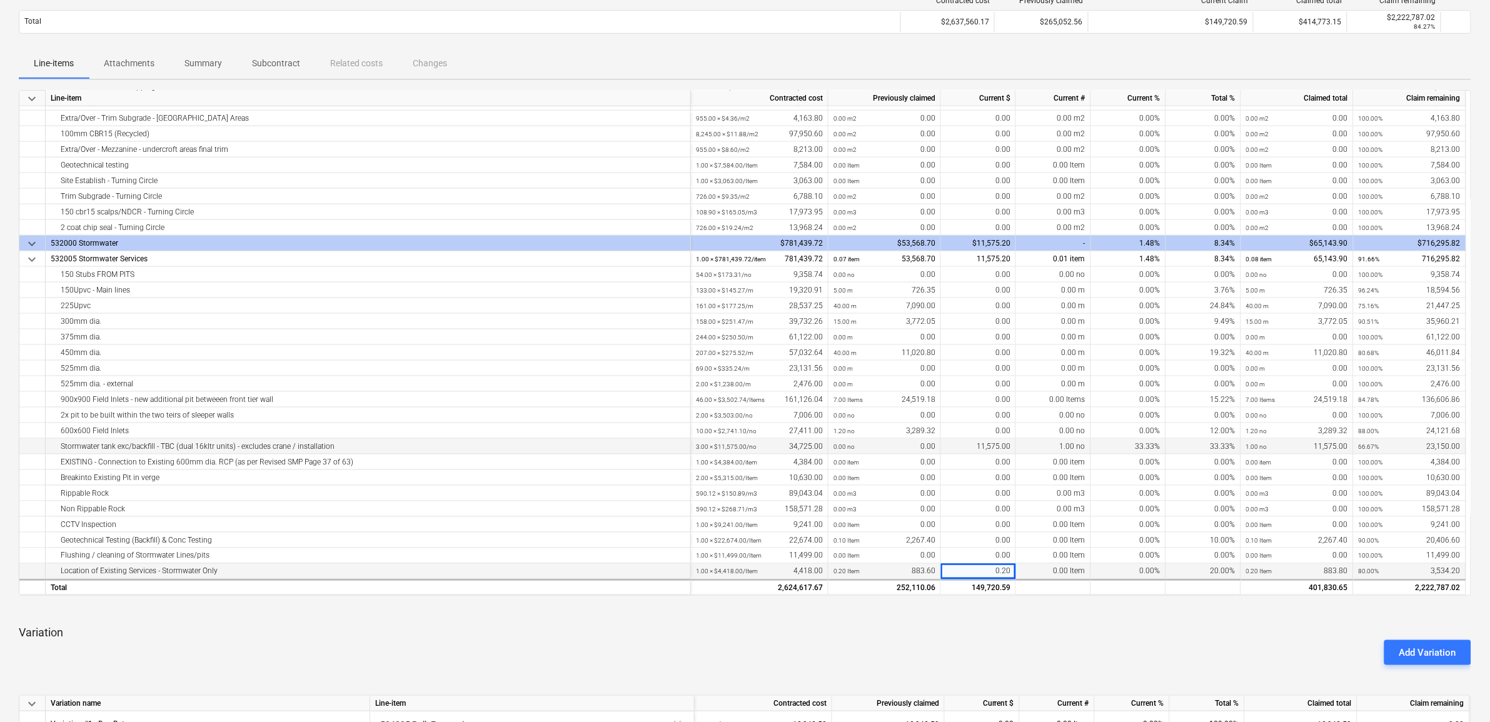
click at [1001, 612] on div at bounding box center [745, 610] width 1453 height 10
click at [988, 567] on div "0.20" at bounding box center [978, 572] width 75 height 16
click at [1030, 567] on div "0.00 Item" at bounding box center [1053, 572] width 75 height 16
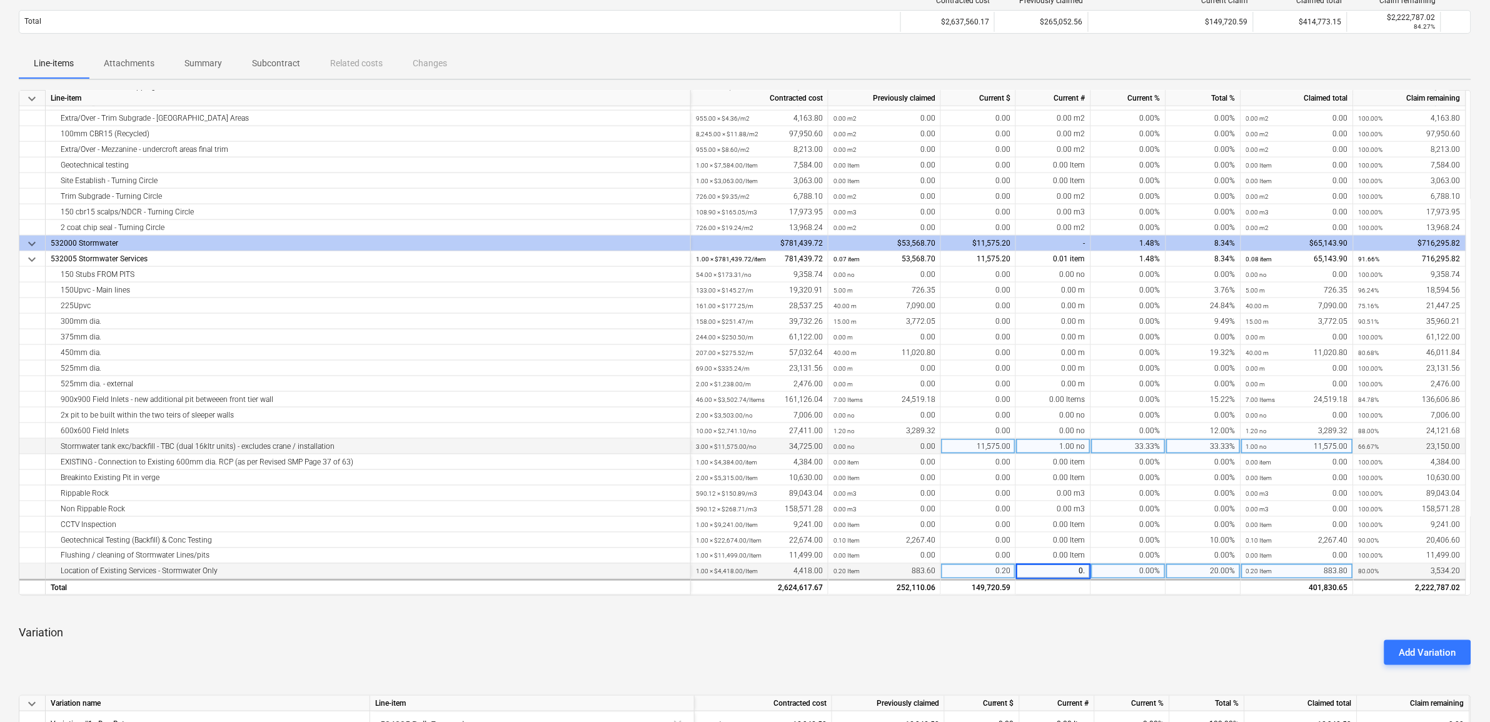
type input "0.2"
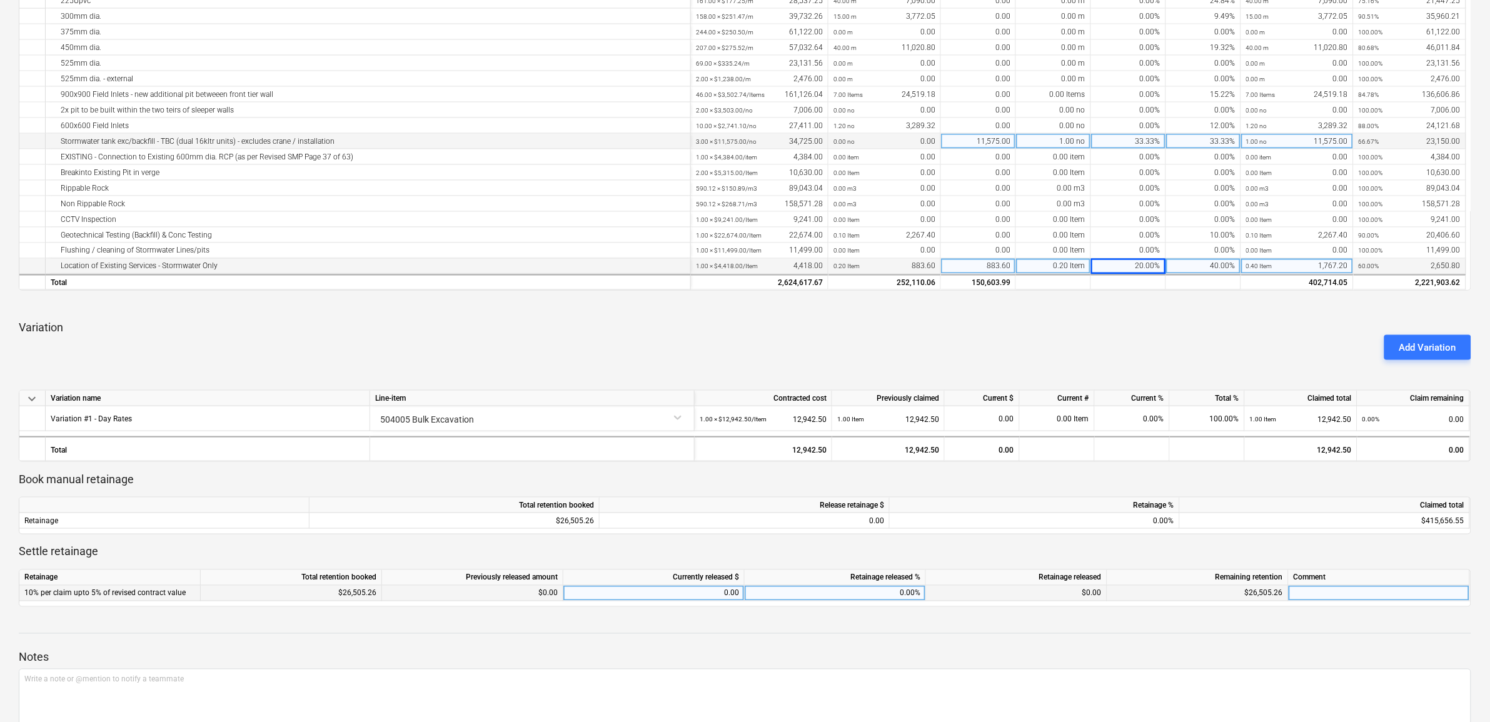
scroll to position [469, 0]
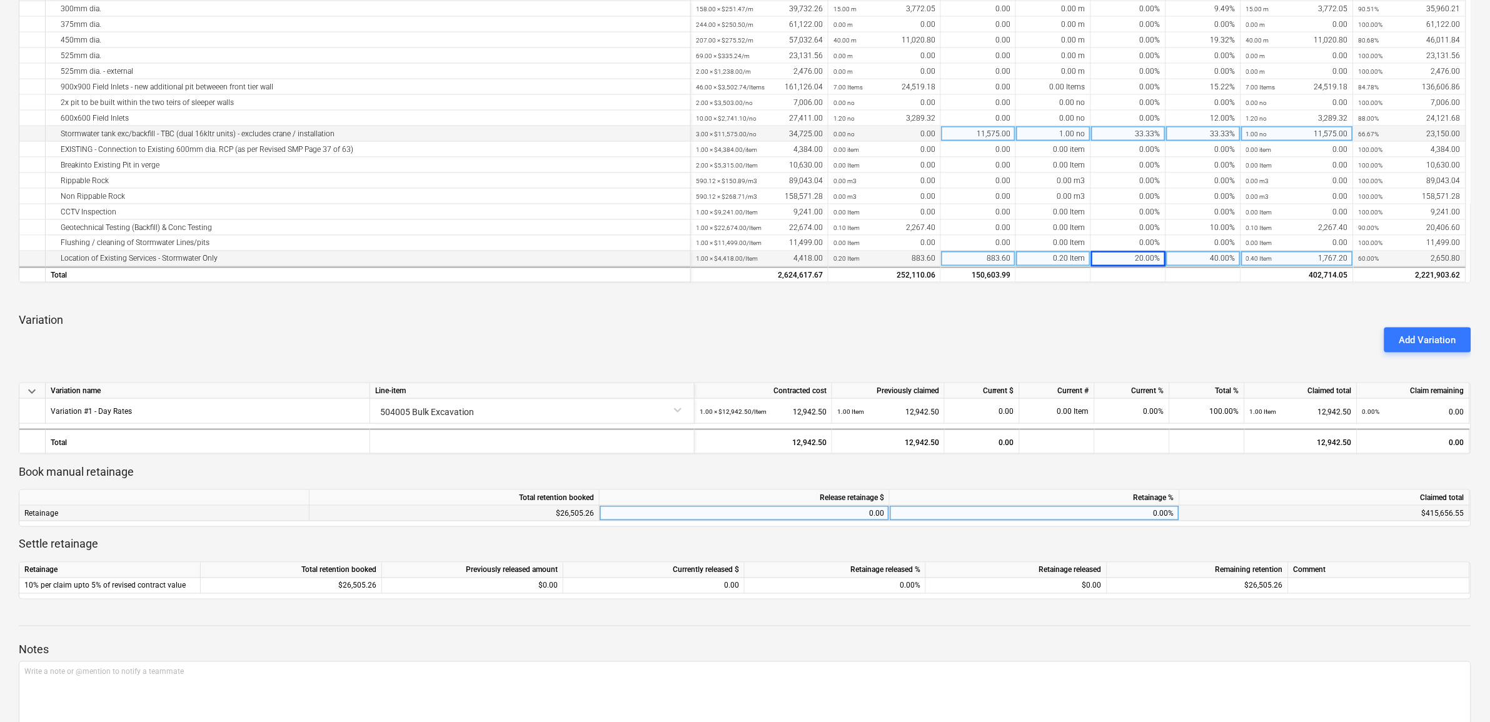
click at [1111, 511] on div "0.00%" at bounding box center [1035, 514] width 290 height 16
type input "20"
click at [1130, 515] on div "20.00%" at bounding box center [1035, 514] width 290 height 16
type input "10"
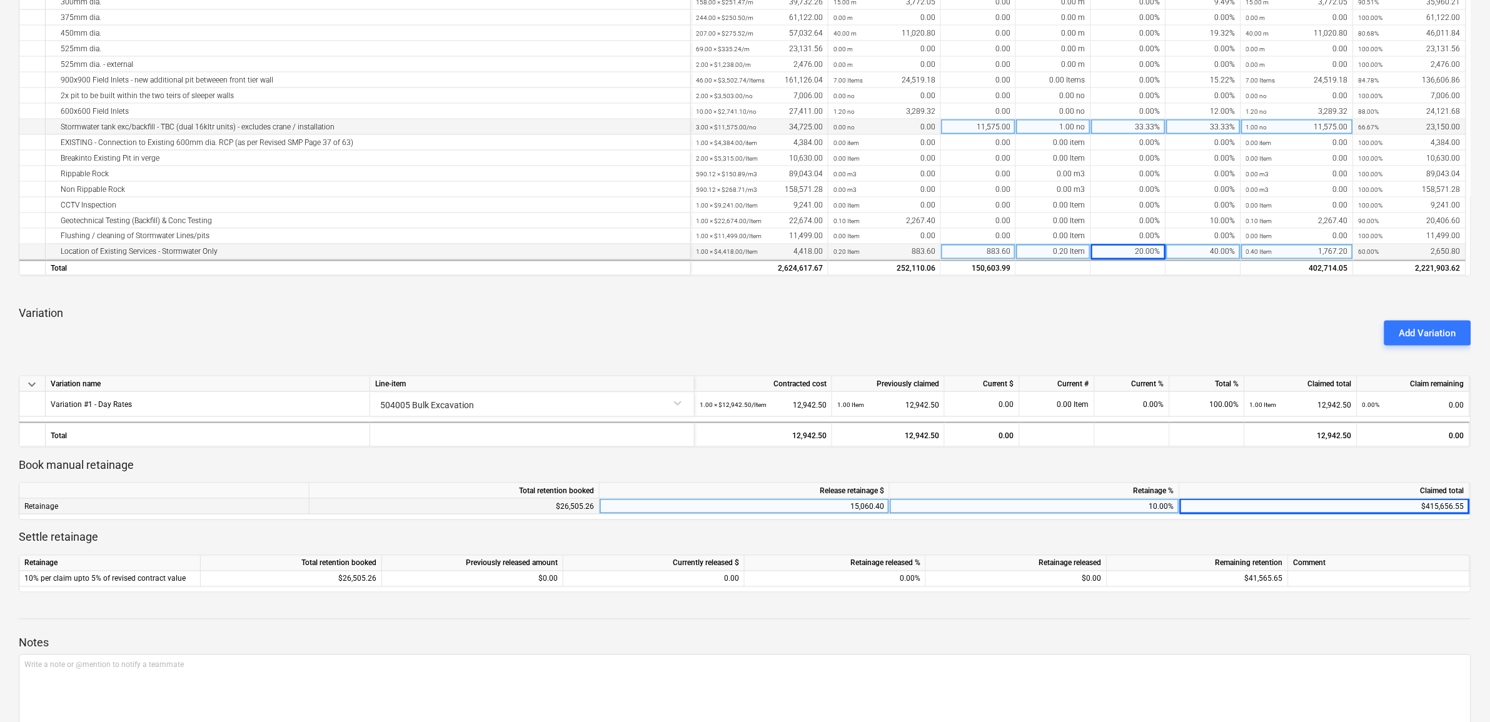
scroll to position [454, 0]
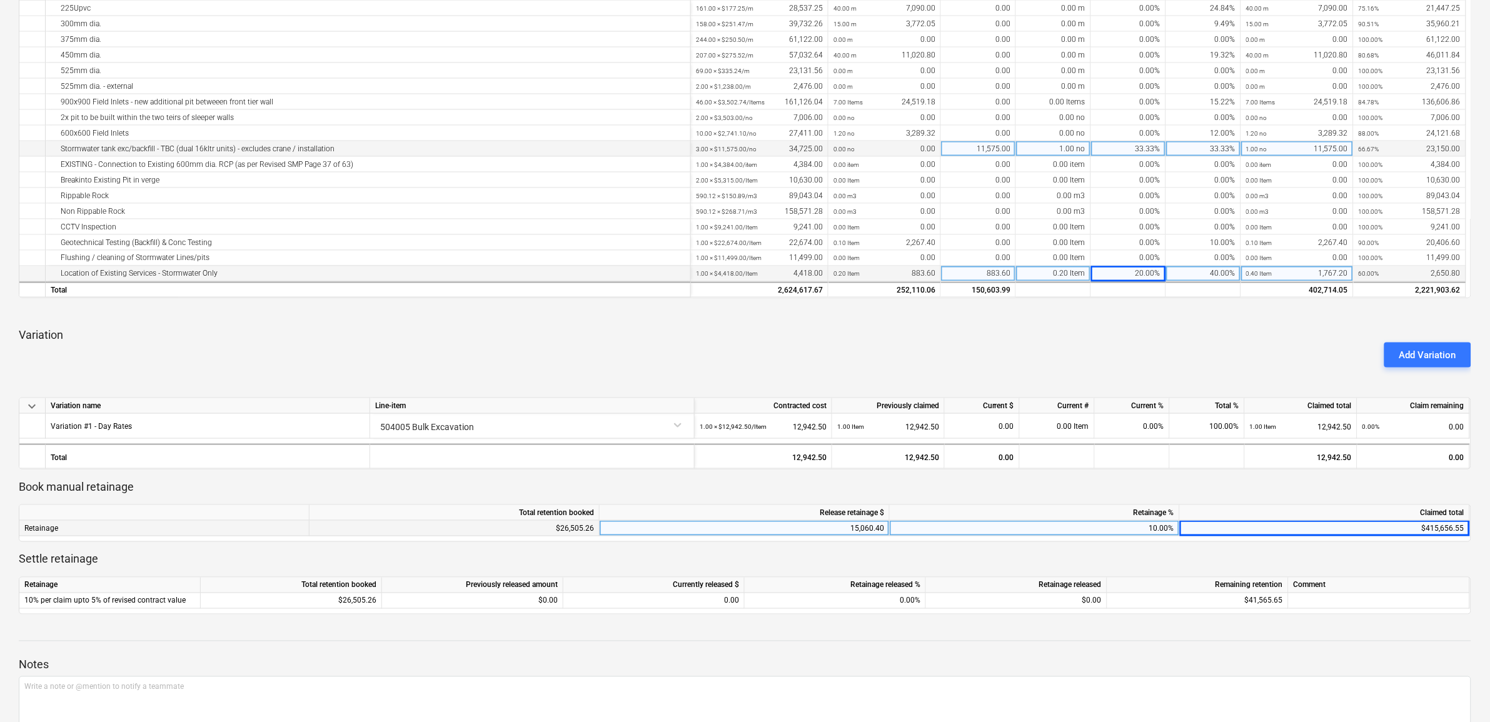
click at [1027, 352] on div "Add Variation" at bounding box center [745, 355] width 1463 height 35
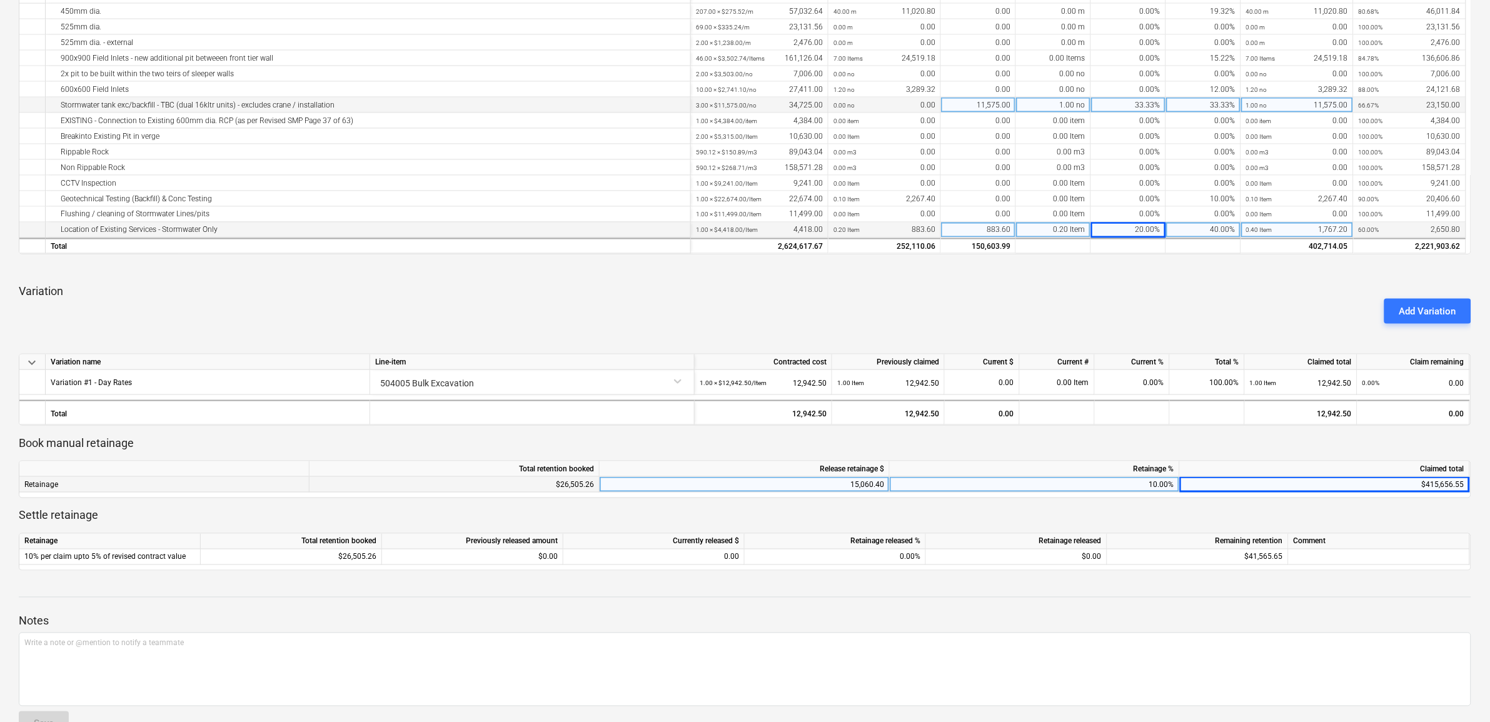
scroll to position [532, 0]
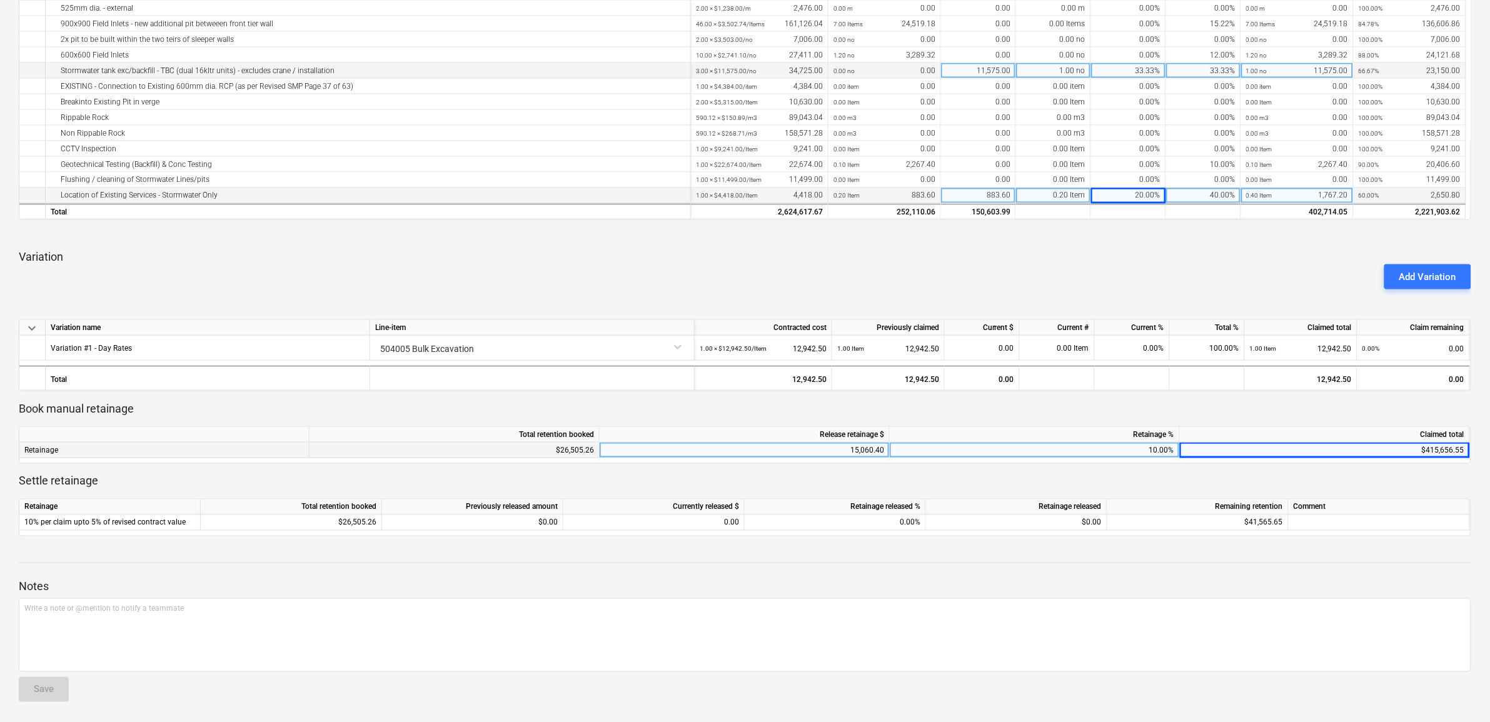
click at [1008, 452] on div "10.00%" at bounding box center [1035, 451] width 290 height 16
type input "10"
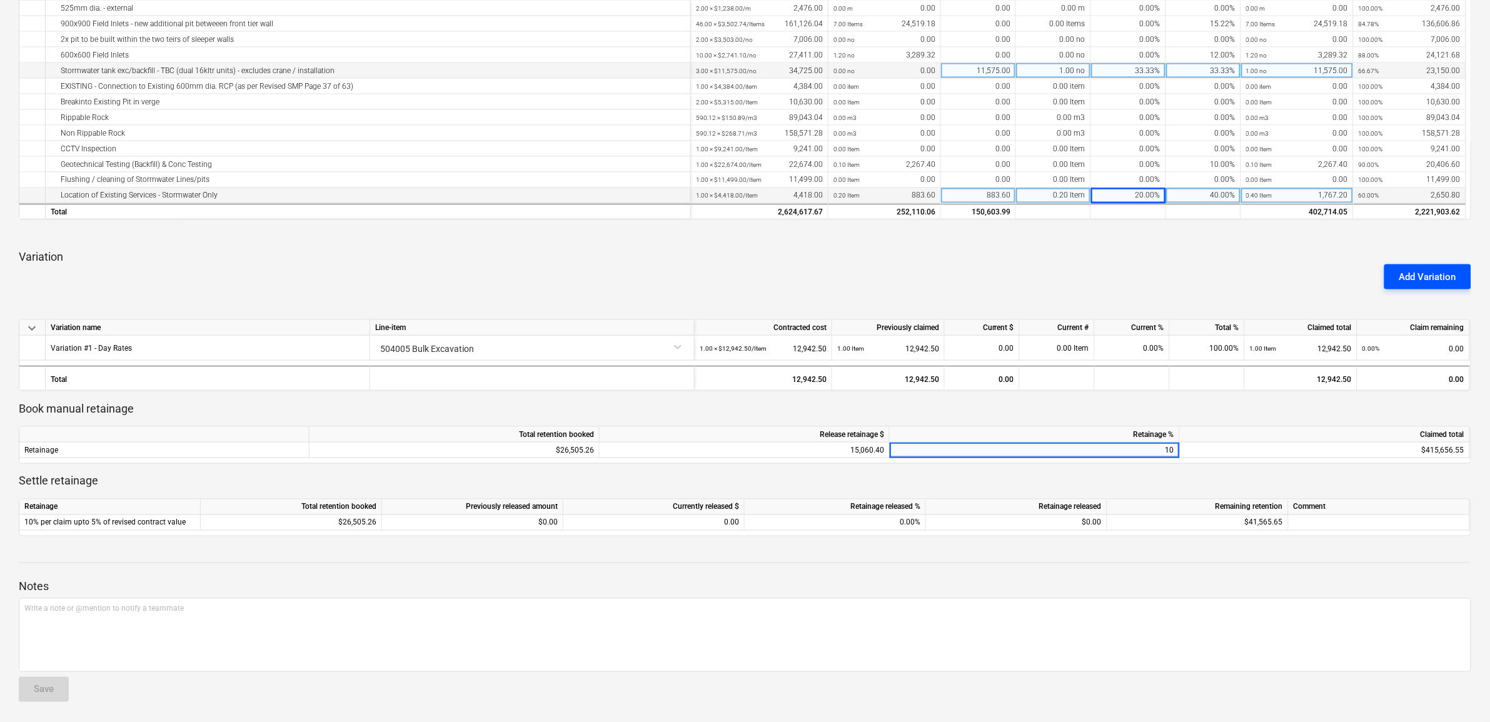
click at [1400, 277] on div "Add Variation" at bounding box center [1428, 277] width 57 height 16
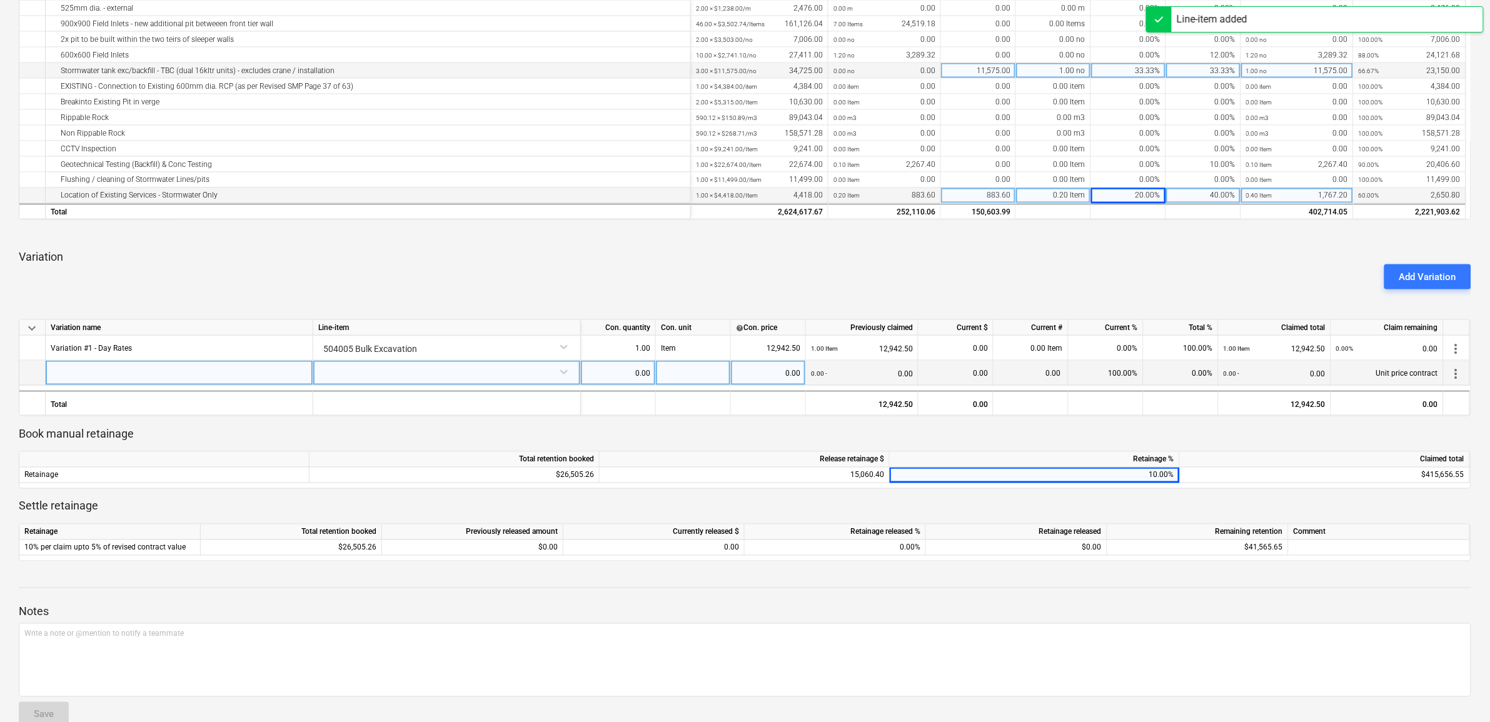
click at [110, 364] on div at bounding box center [180, 373] width 268 height 25
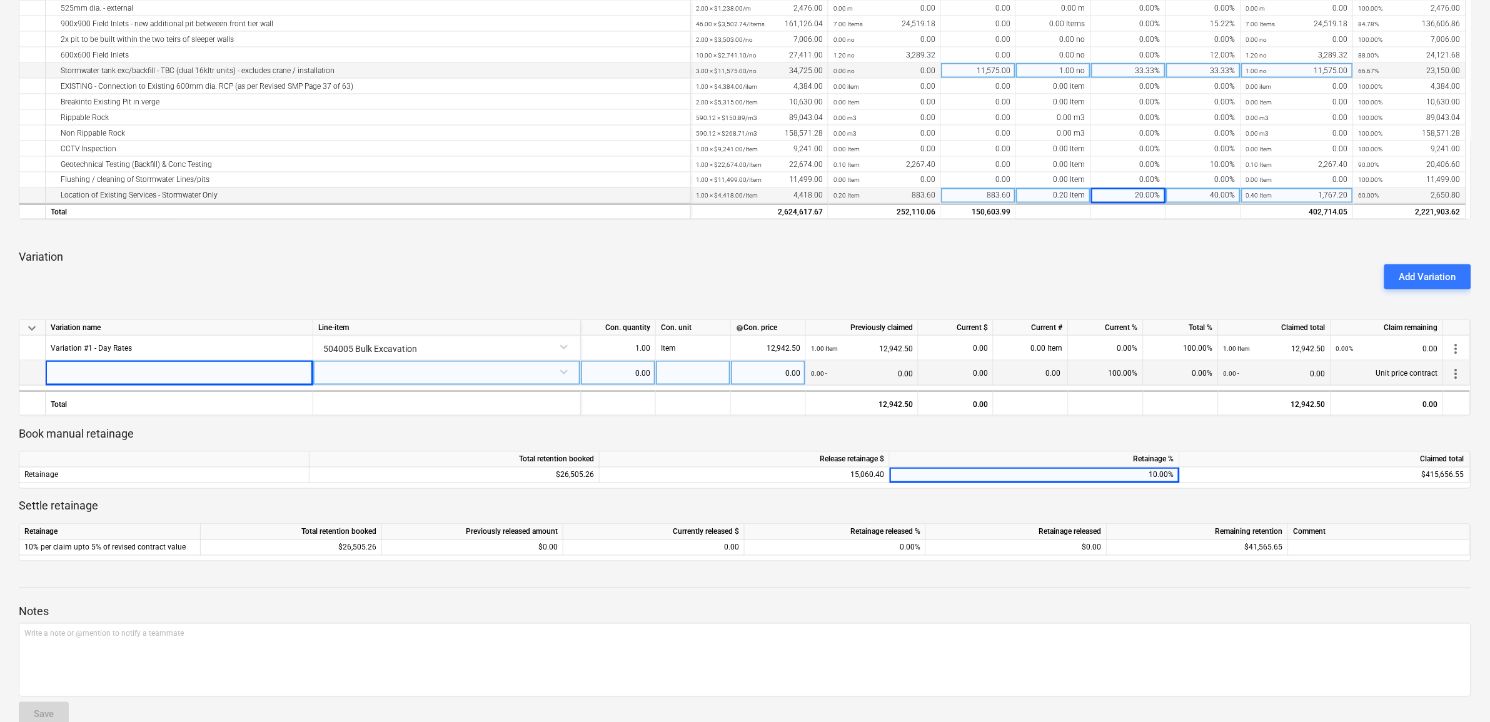
click at [131, 373] on div at bounding box center [180, 373] width 268 height 25
type input "Variation #2 - [PERSON_NAME]"
click at [353, 371] on div at bounding box center [446, 372] width 257 height 22
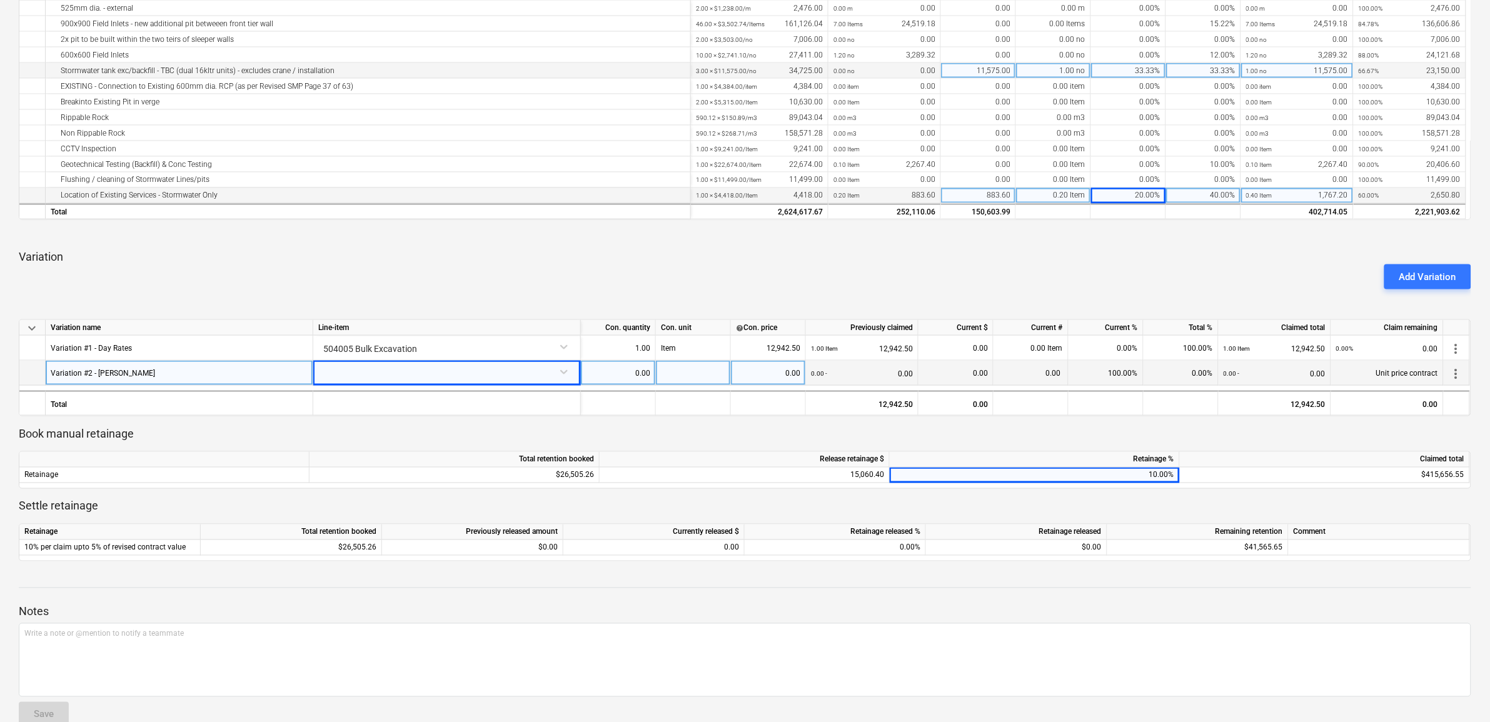
click at [353, 371] on div at bounding box center [446, 372] width 257 height 22
type input "bulk"
click at [388, 399] on div "-- -- 504005 Bulk Excavation" at bounding box center [446, 400] width 257 height 20
click at [599, 371] on div "0.00" at bounding box center [618, 373] width 64 height 25
type input "1"
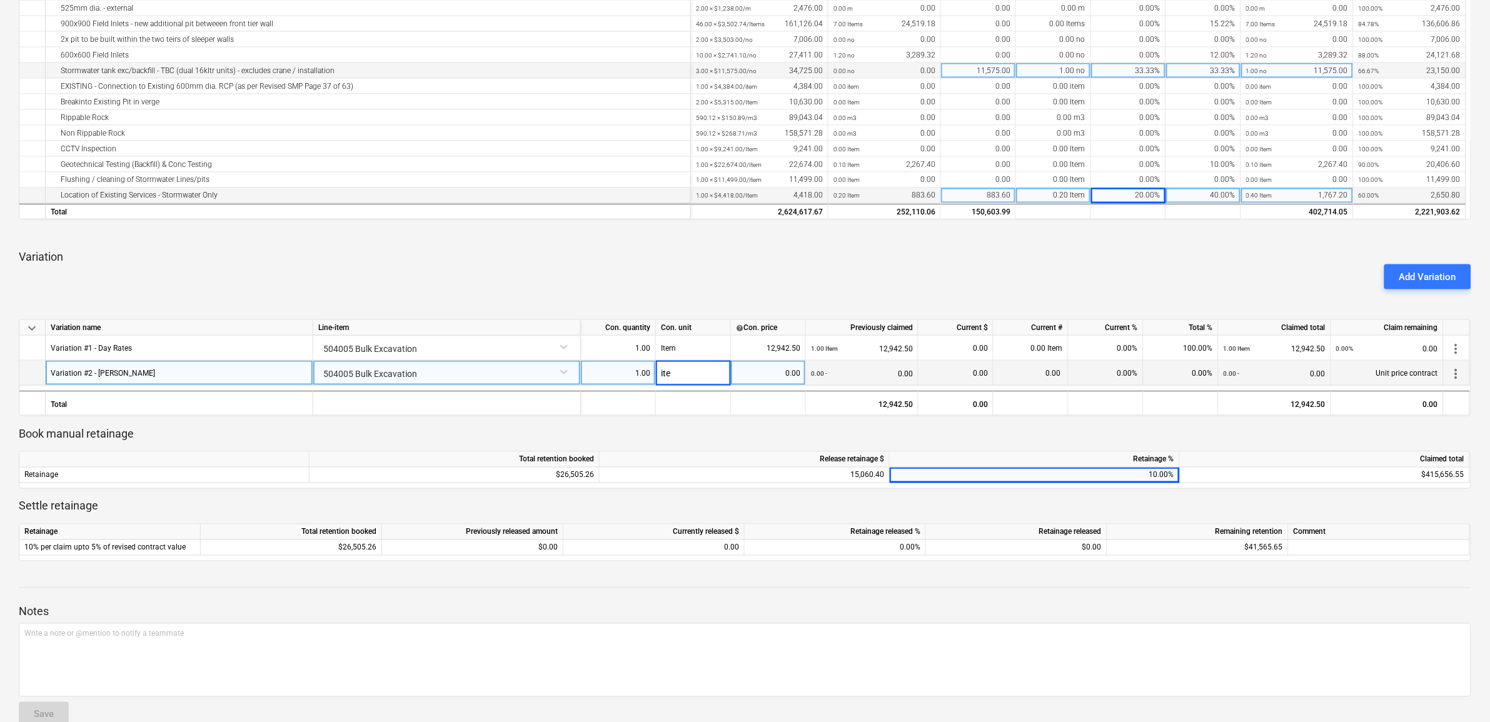
type input "item"
type input "5210.5"
click at [951, 375] on div "0.00" at bounding box center [956, 373] width 64 height 25
click at [1001, 372] on div "0.00 item" at bounding box center [1031, 373] width 75 height 25
type input "1"
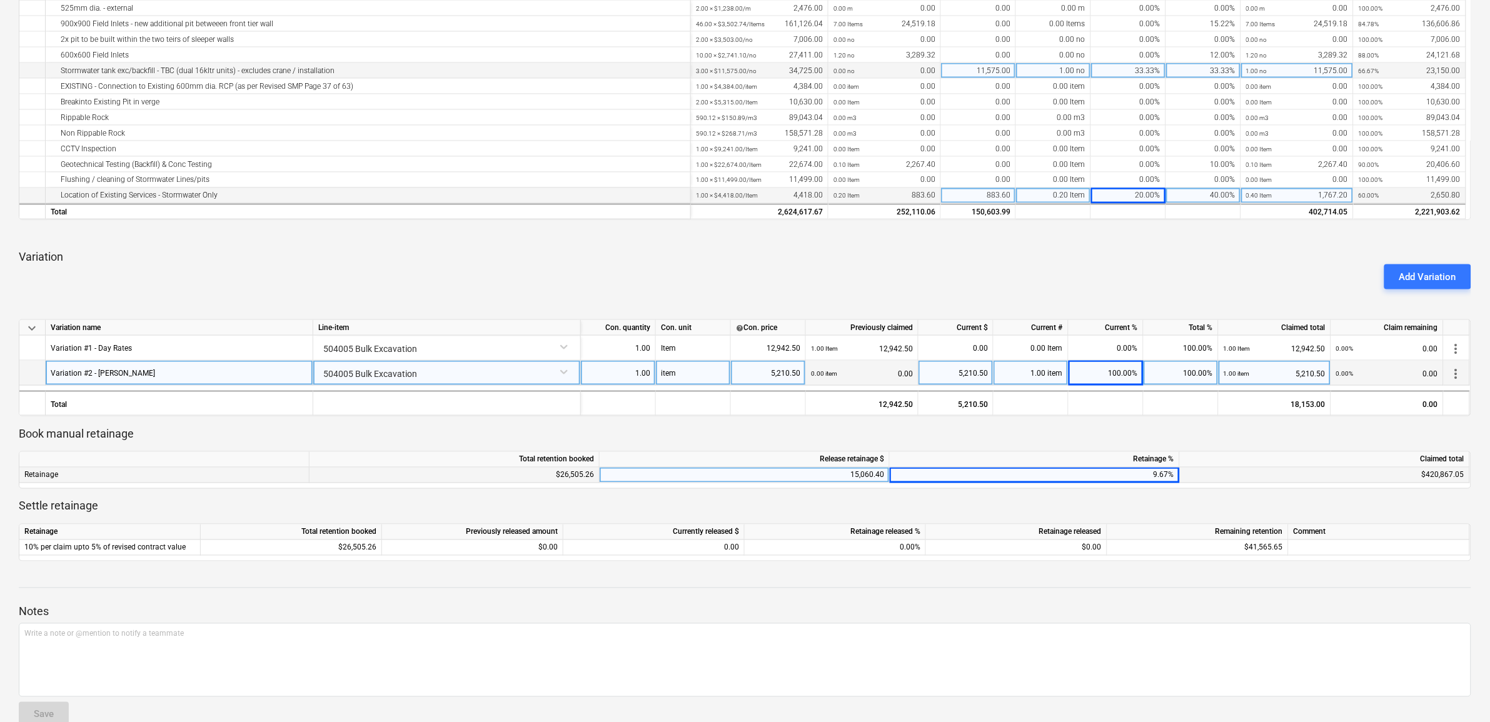
click at [1124, 473] on div "9.67%" at bounding box center [1035, 476] width 290 height 16
click at [1126, 475] on input "9.6656" at bounding box center [1035, 475] width 290 height 15
click at [1126, 474] on input "9.6656" at bounding box center [1035, 475] width 290 height 15
type input "10"
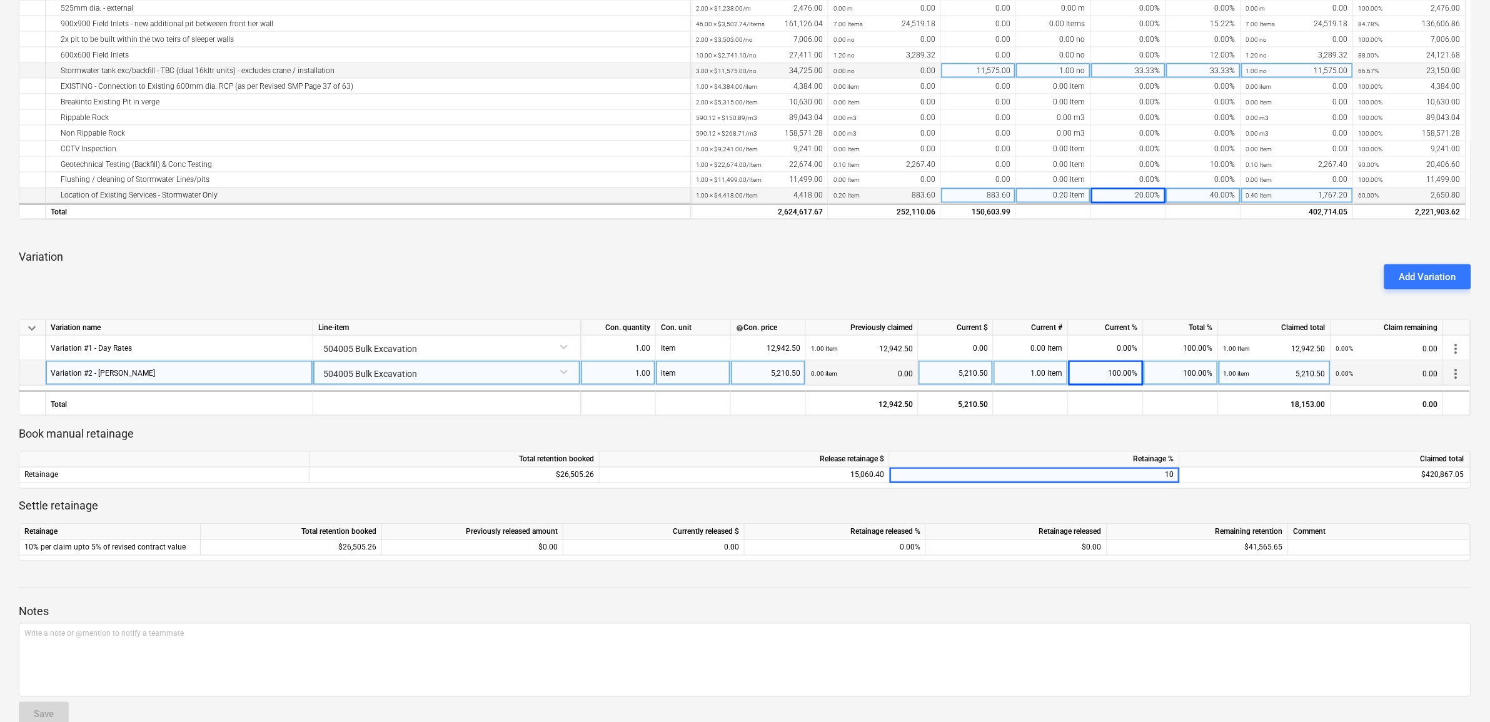
click at [1136, 425] on div "keyboard_arrow_down Line-item Contracted cost Previously claimed Current $ Curr…" at bounding box center [745, 137] width 1453 height 847
click at [1076, 436] on p "Book manual retainage" at bounding box center [745, 434] width 1453 height 15
click at [1076, 435] on p "Book manual retainage" at bounding box center [745, 434] width 1453 height 15
click at [1049, 427] on p "Book manual retainage" at bounding box center [745, 434] width 1453 height 15
click at [998, 450] on div at bounding box center [745, 447] width 1453 height 10
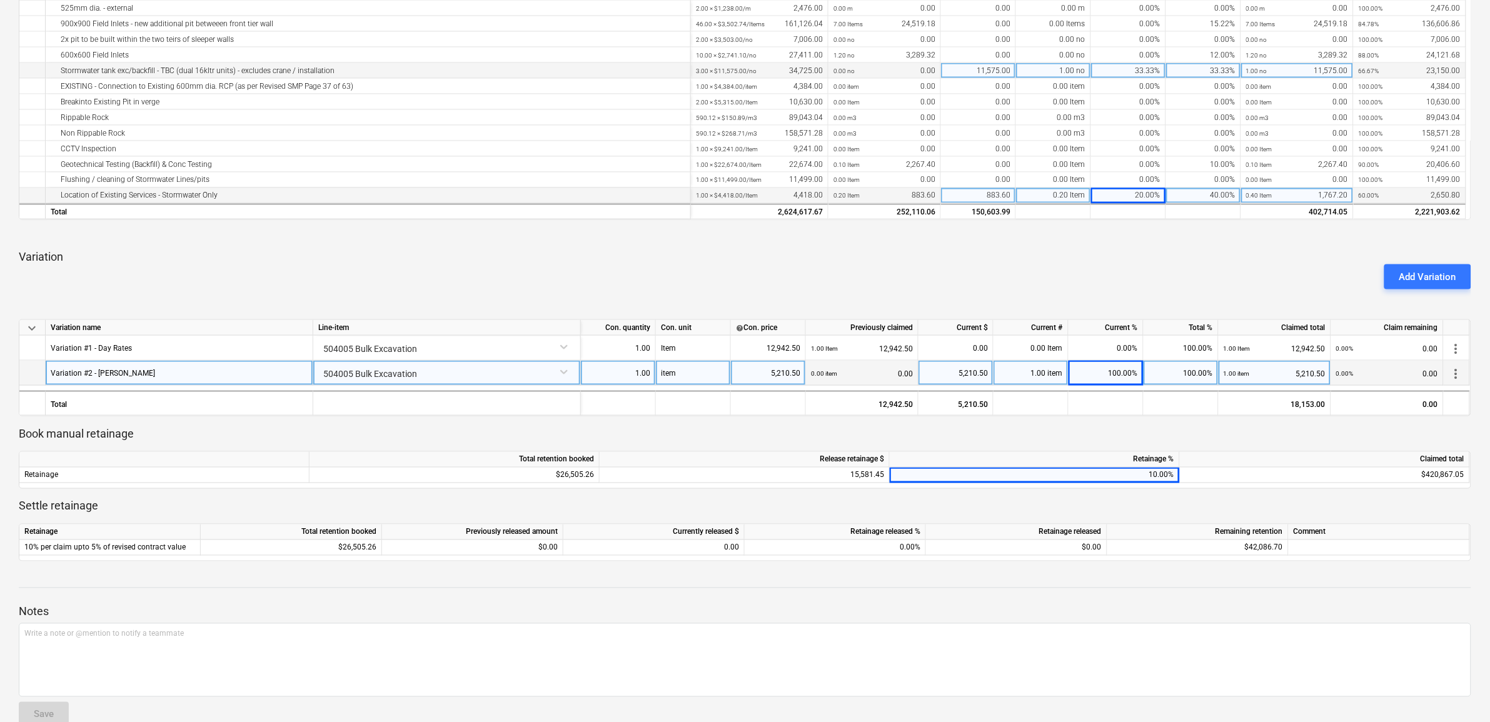
click at [1059, 435] on p "Book manual retainage" at bounding box center [745, 434] width 1453 height 15
click at [1063, 480] on div "10.00%" at bounding box center [1035, 476] width 290 height 16
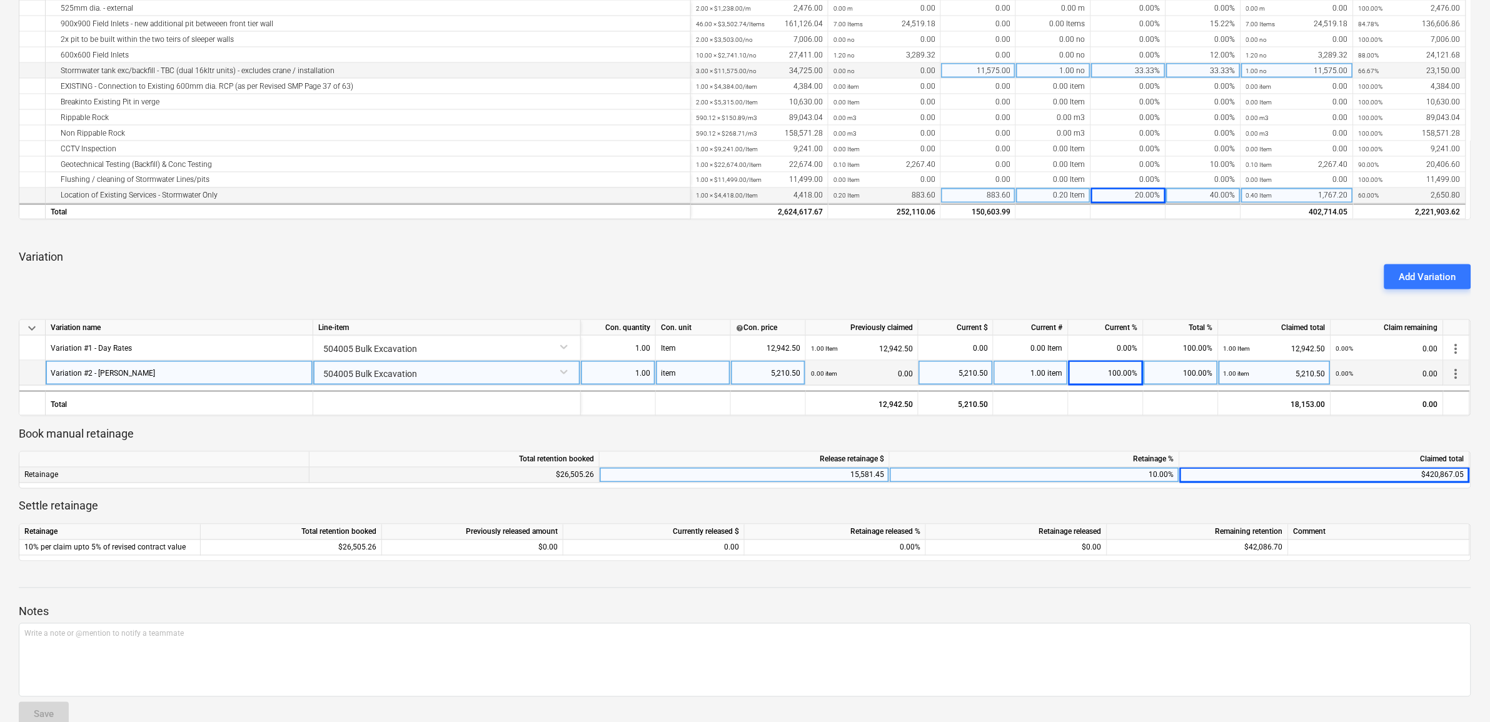
click at [1078, 437] on p "Book manual retainage" at bounding box center [745, 434] width 1453 height 15
click at [1070, 458] on div "Retainage %" at bounding box center [1035, 460] width 290 height 16
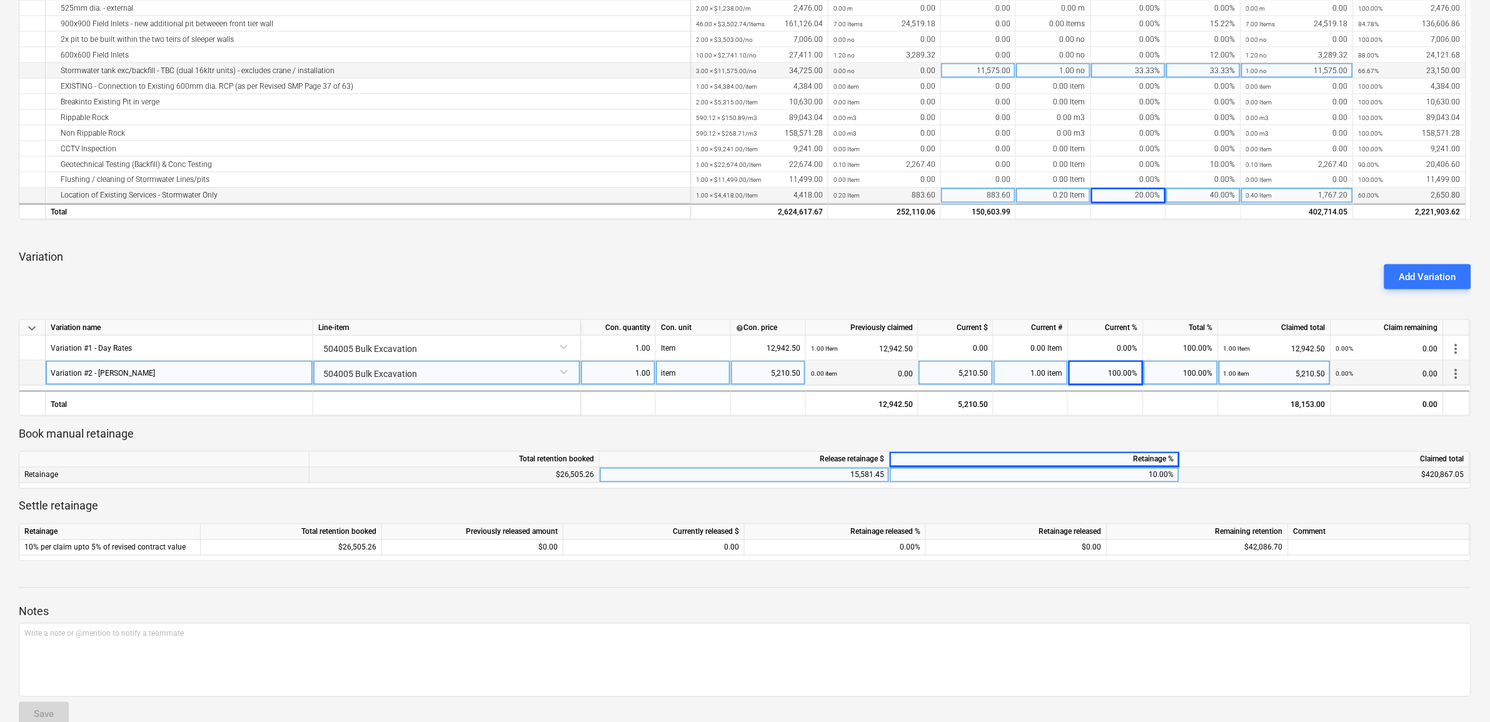
click at [1076, 435] on p "Book manual retainage" at bounding box center [745, 434] width 1453 height 15
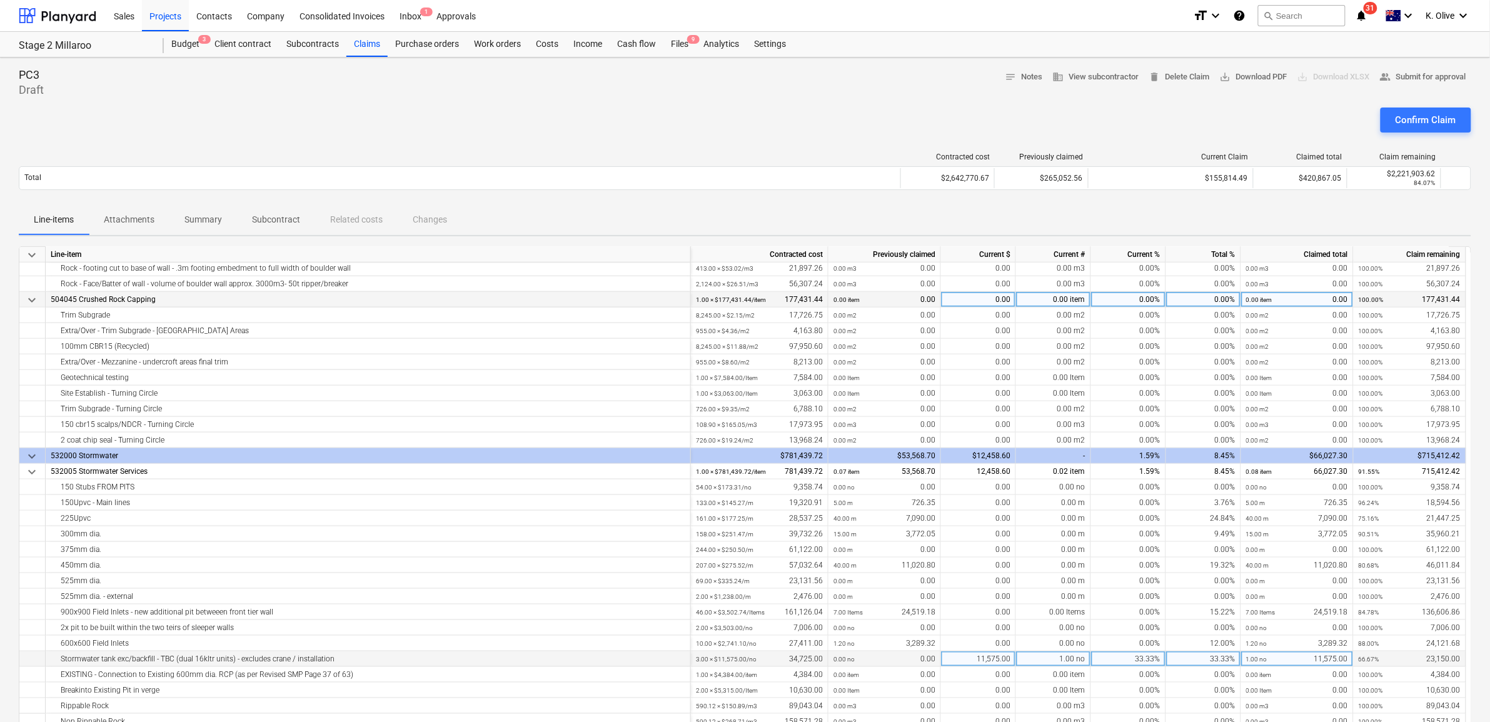
scroll to position [449, 0]
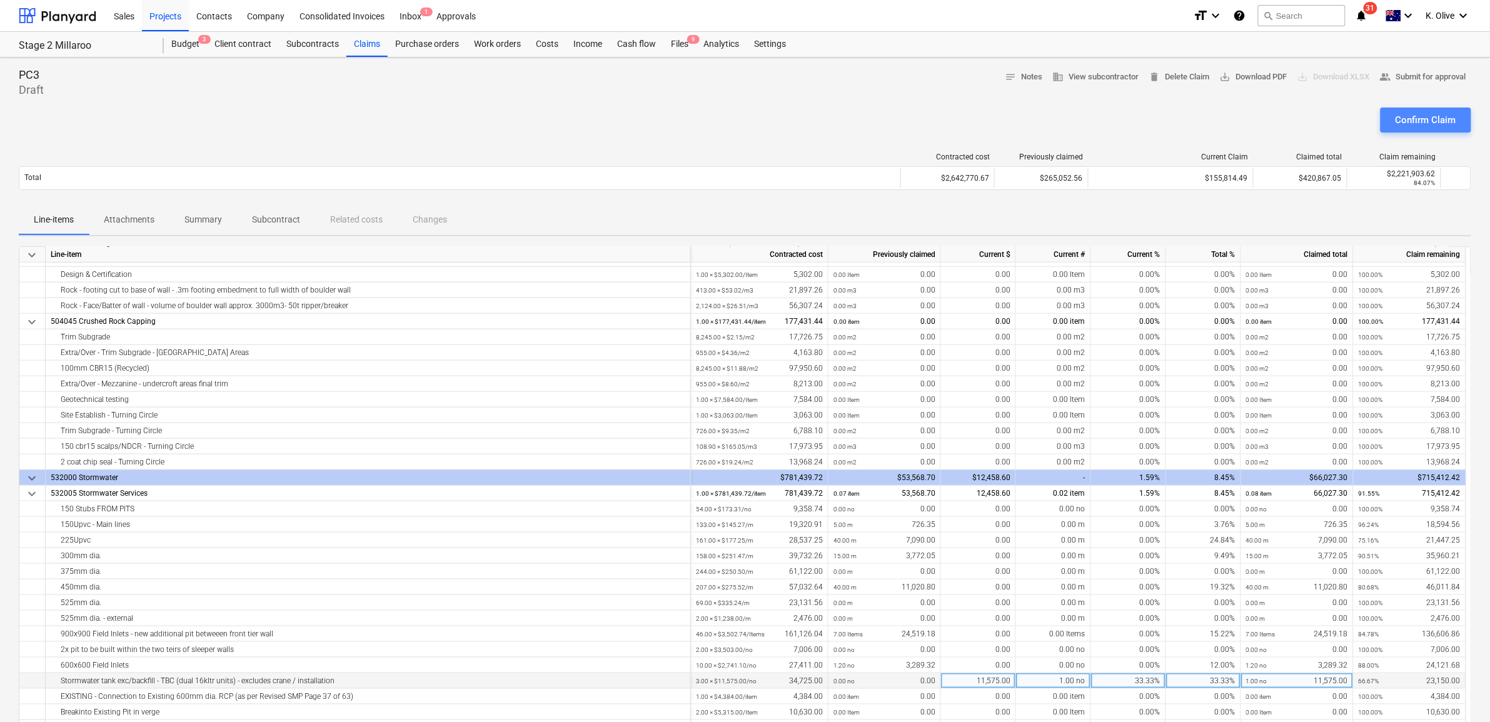
click at [1423, 120] on div "Confirm Claim" at bounding box center [1426, 120] width 61 height 16
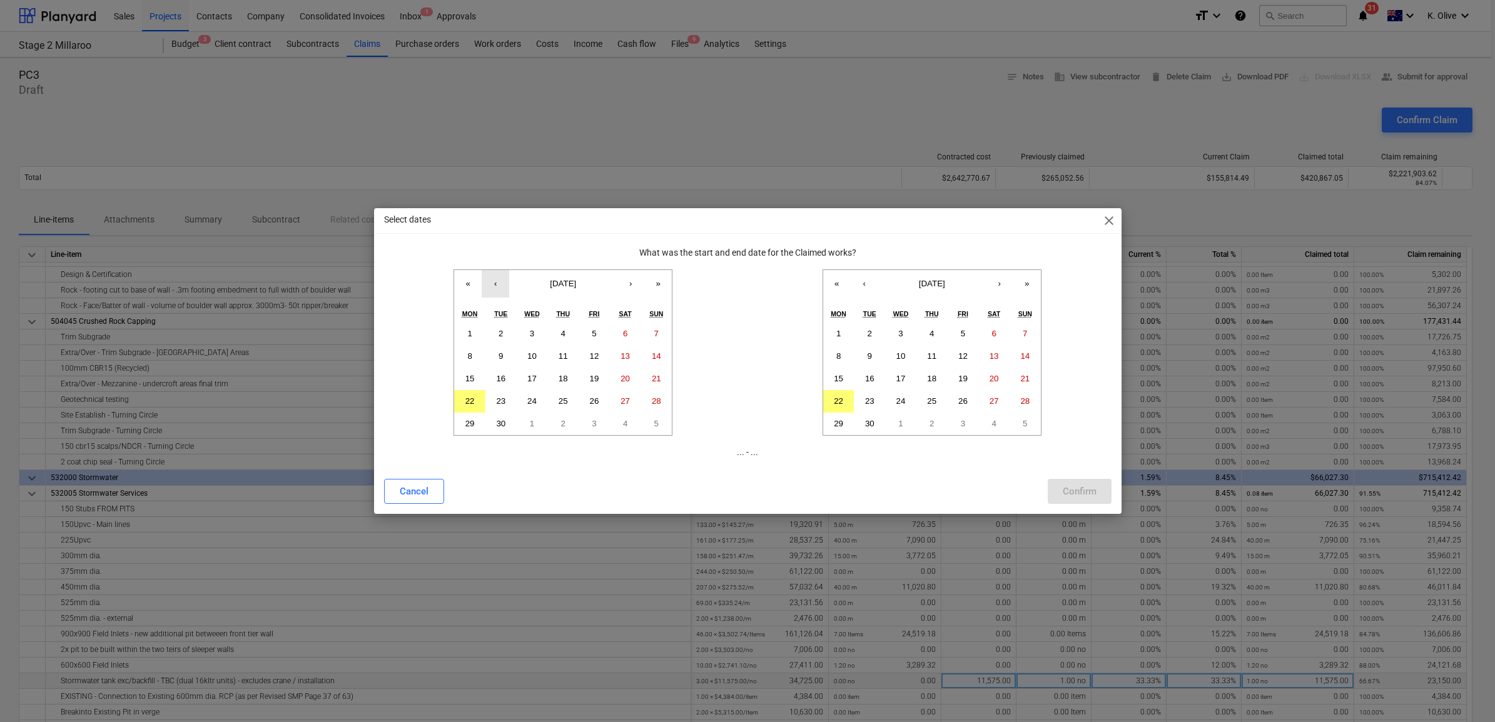
click at [494, 282] on button "‹" at bounding box center [496, 284] width 28 height 28
click at [624, 404] on abbr "26" at bounding box center [624, 401] width 9 height 9
click at [864, 288] on button "‹" at bounding box center [865, 284] width 28 height 28
click at [841, 420] on abbr "25" at bounding box center [838, 423] width 9 height 9
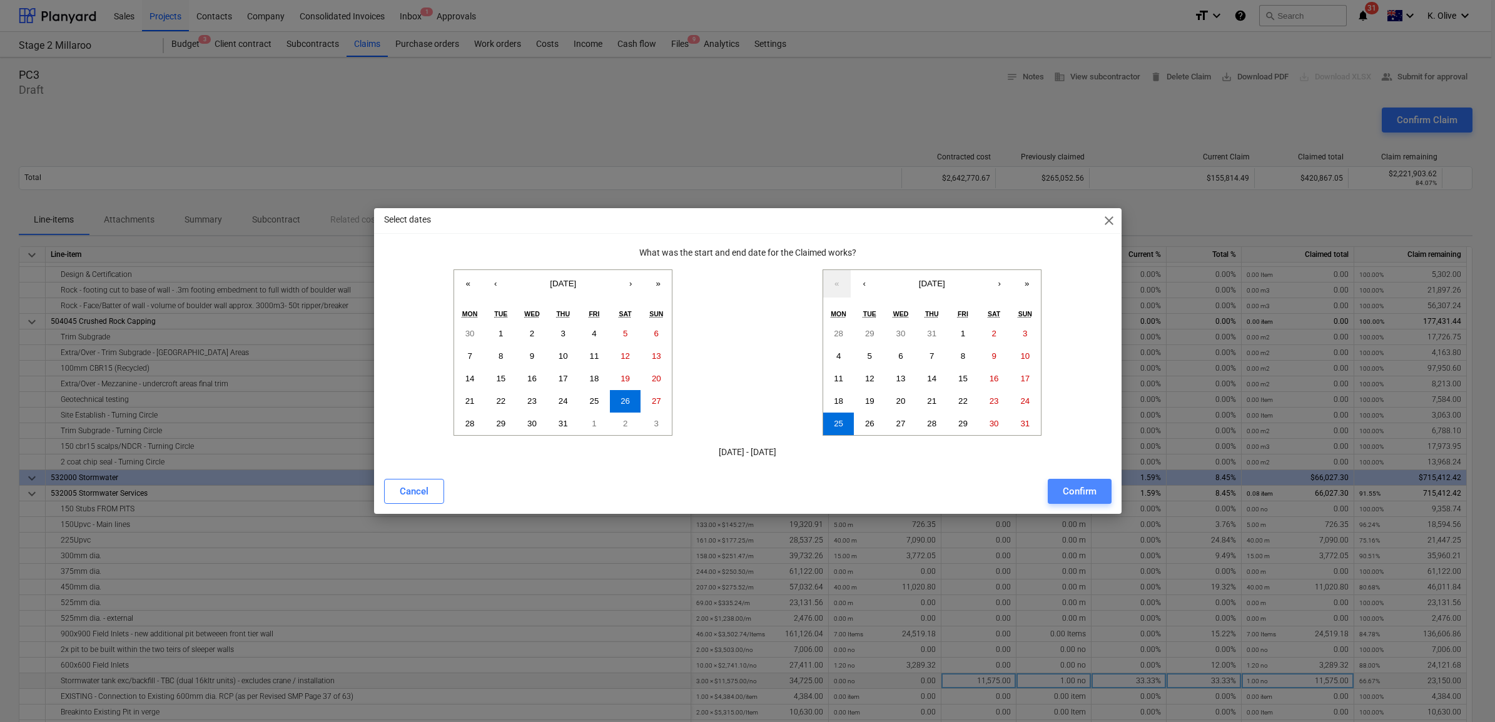
click at [1082, 492] on div "Confirm" at bounding box center [1080, 491] width 34 height 16
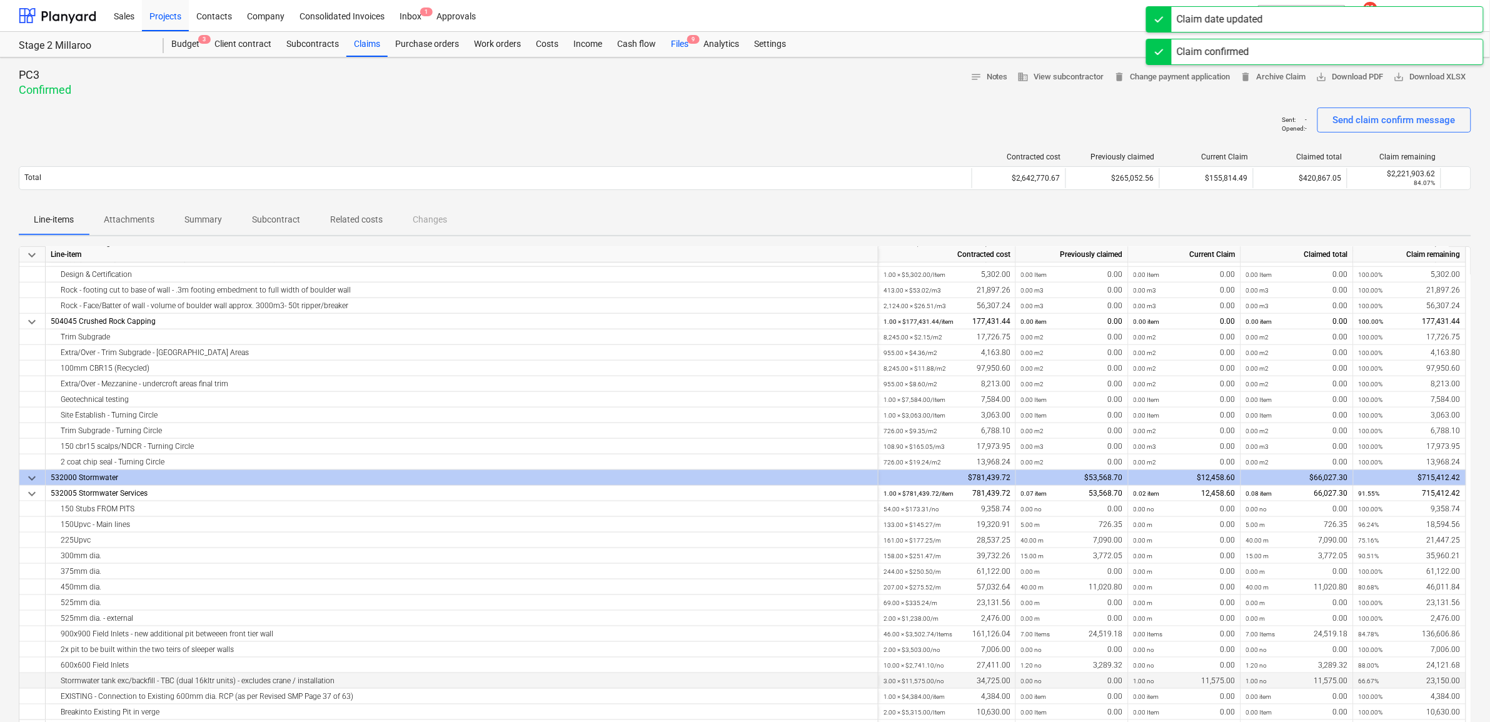
click at [679, 46] on div "Files 9" at bounding box center [680, 44] width 33 height 25
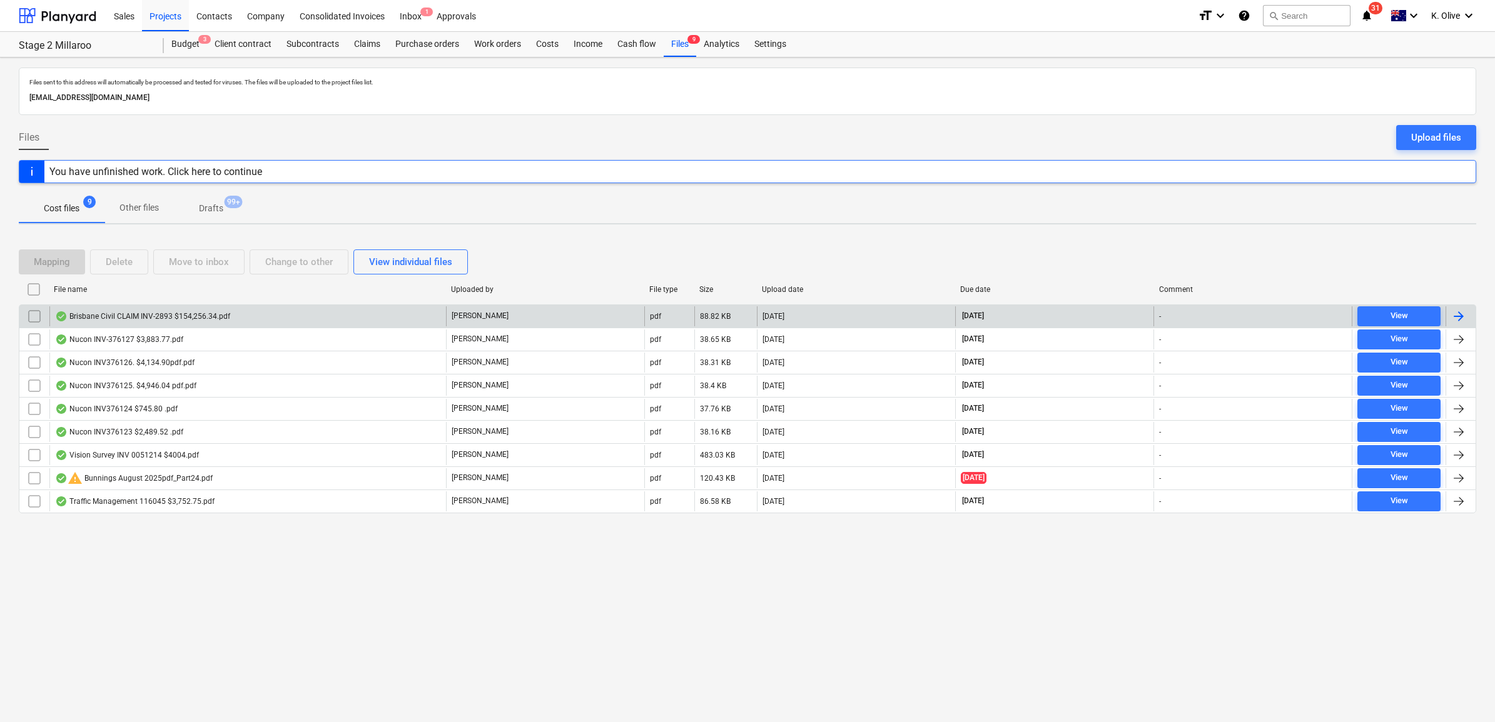
click at [164, 314] on div "Brisbane Civil CLAIM INV-2893 $154,256.34.pdf" at bounding box center [142, 316] width 175 height 10
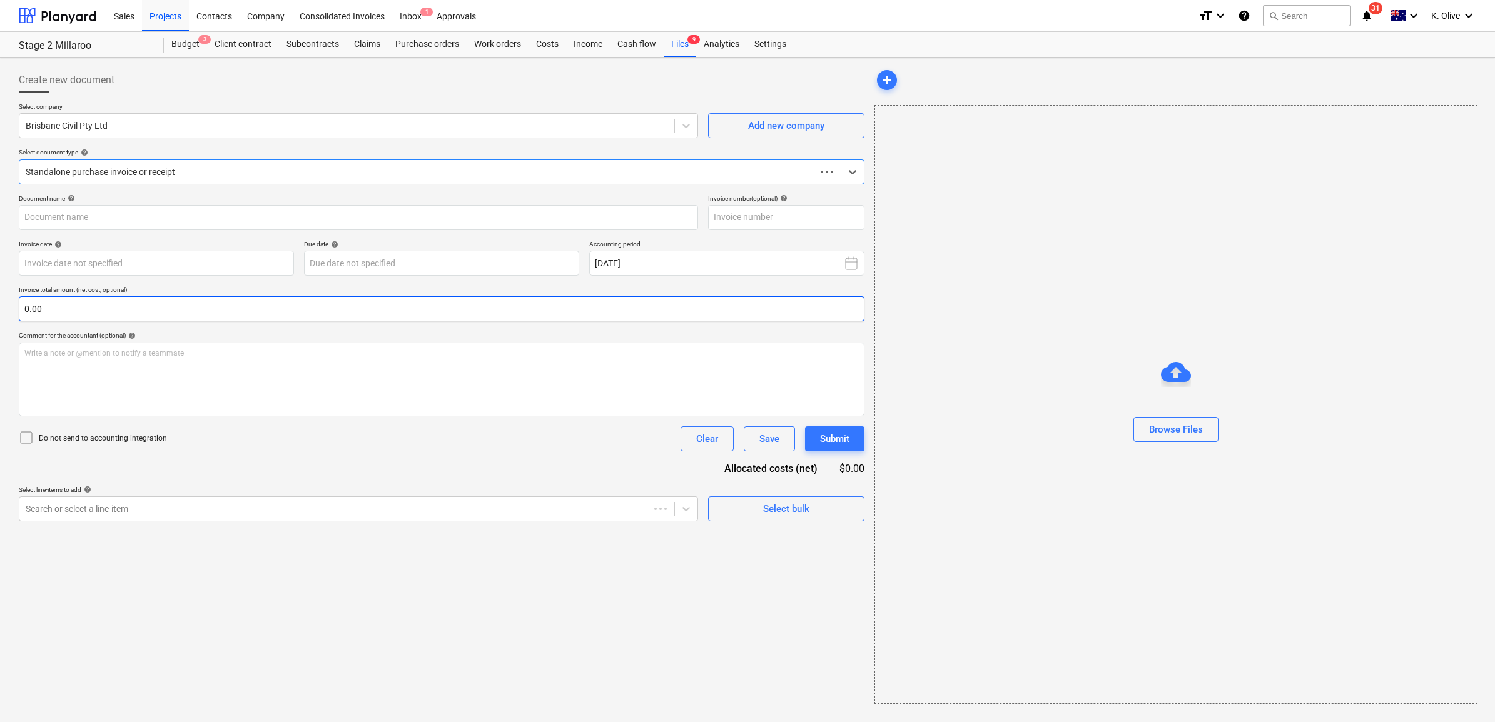
type input "INV-2893"
type input "[DATE]"
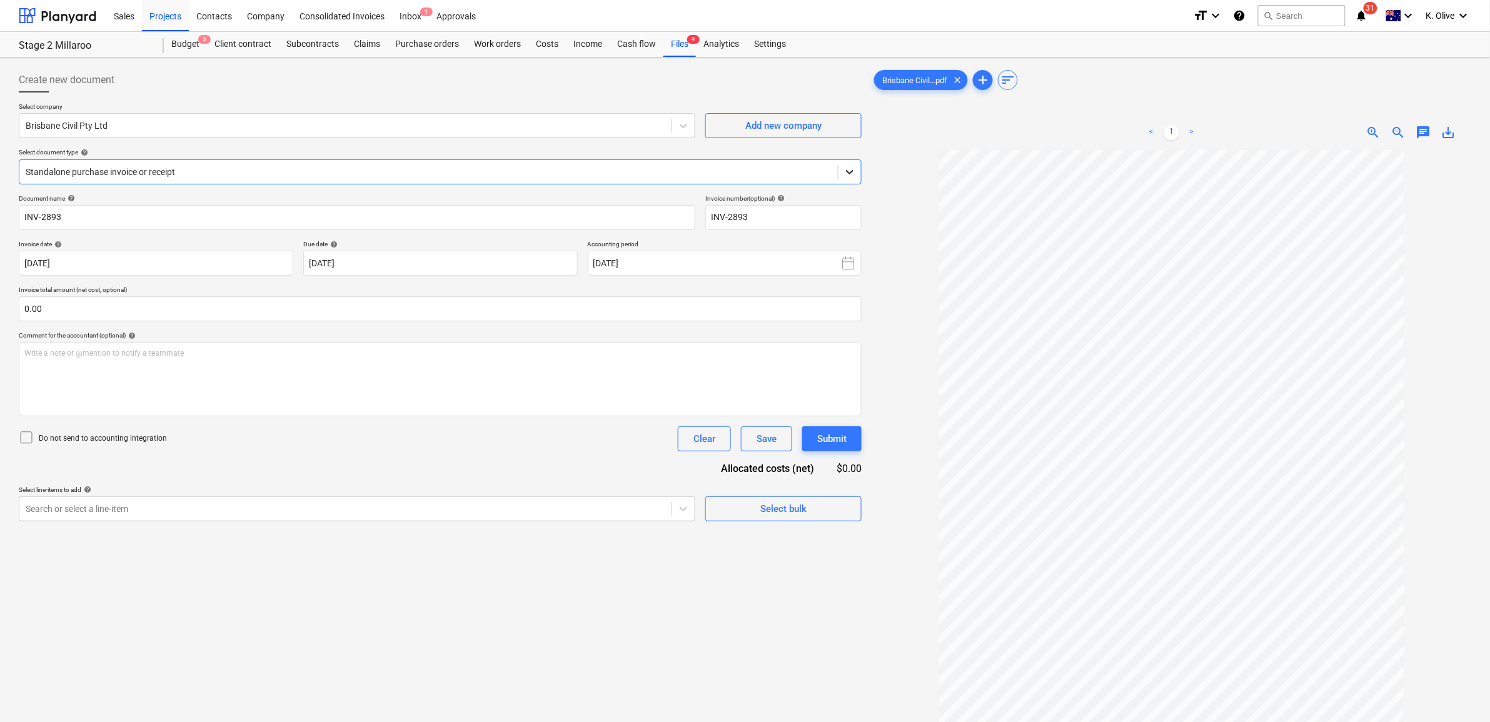
click at [849, 169] on icon at bounding box center [850, 172] width 13 height 13
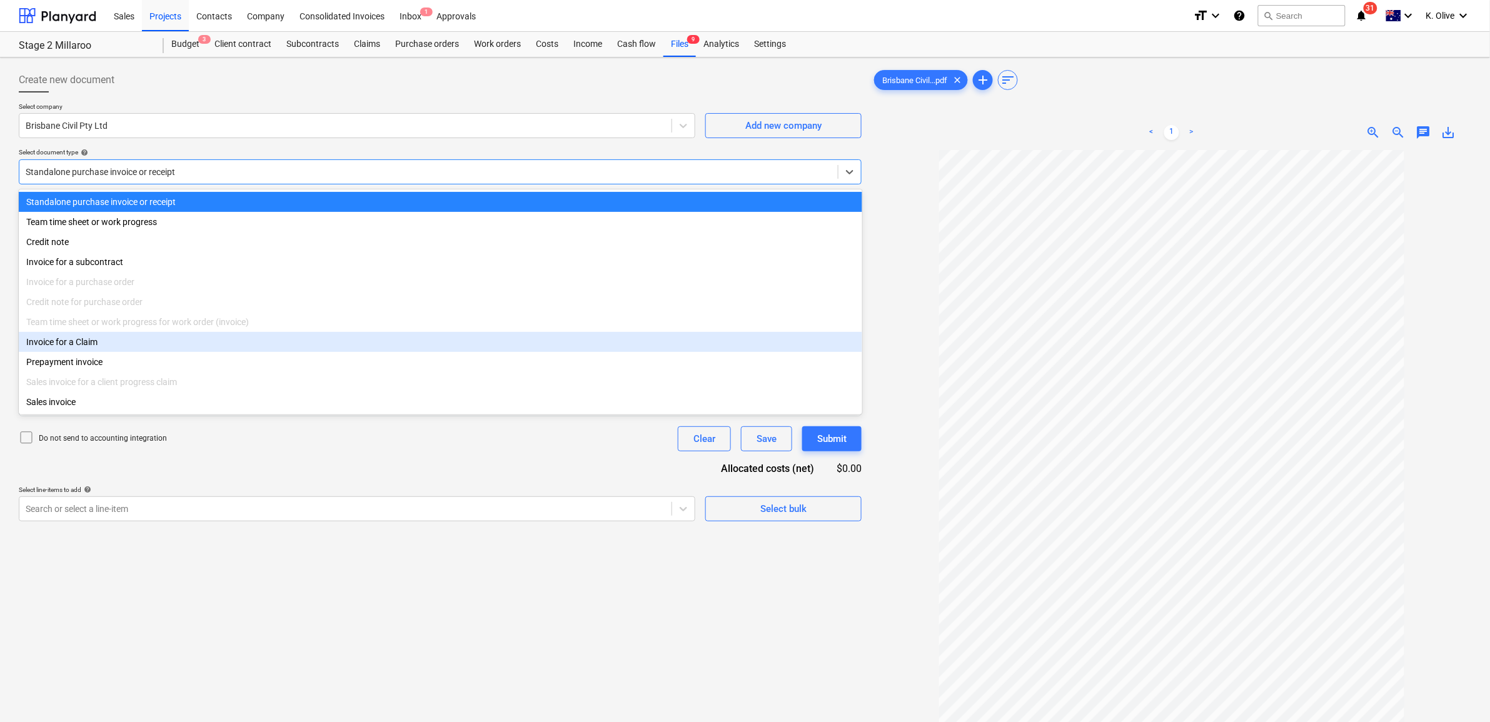
click at [144, 345] on div "Invoice for a Claim" at bounding box center [441, 342] width 844 height 20
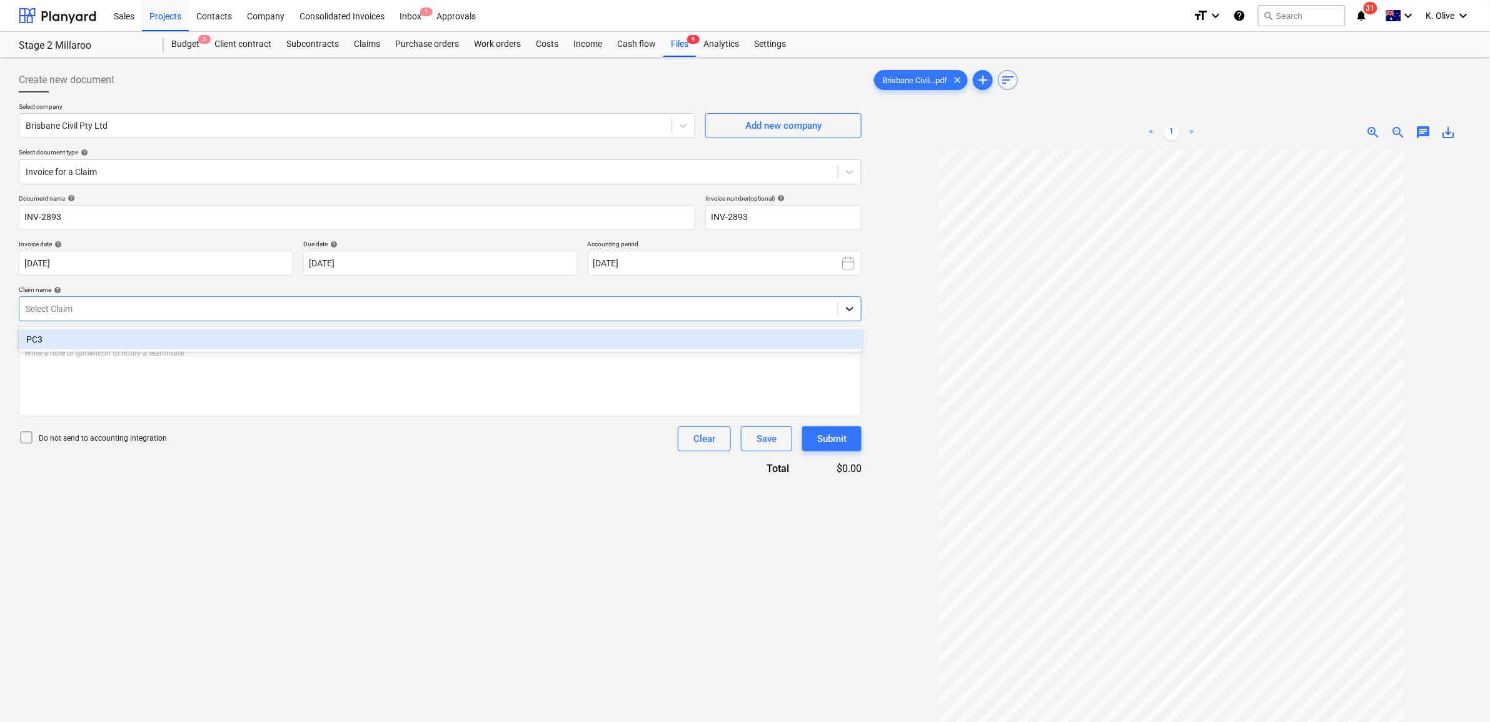
click at [849, 308] on icon at bounding box center [850, 309] width 13 height 13
click at [474, 341] on div "PC3" at bounding box center [441, 340] width 844 height 20
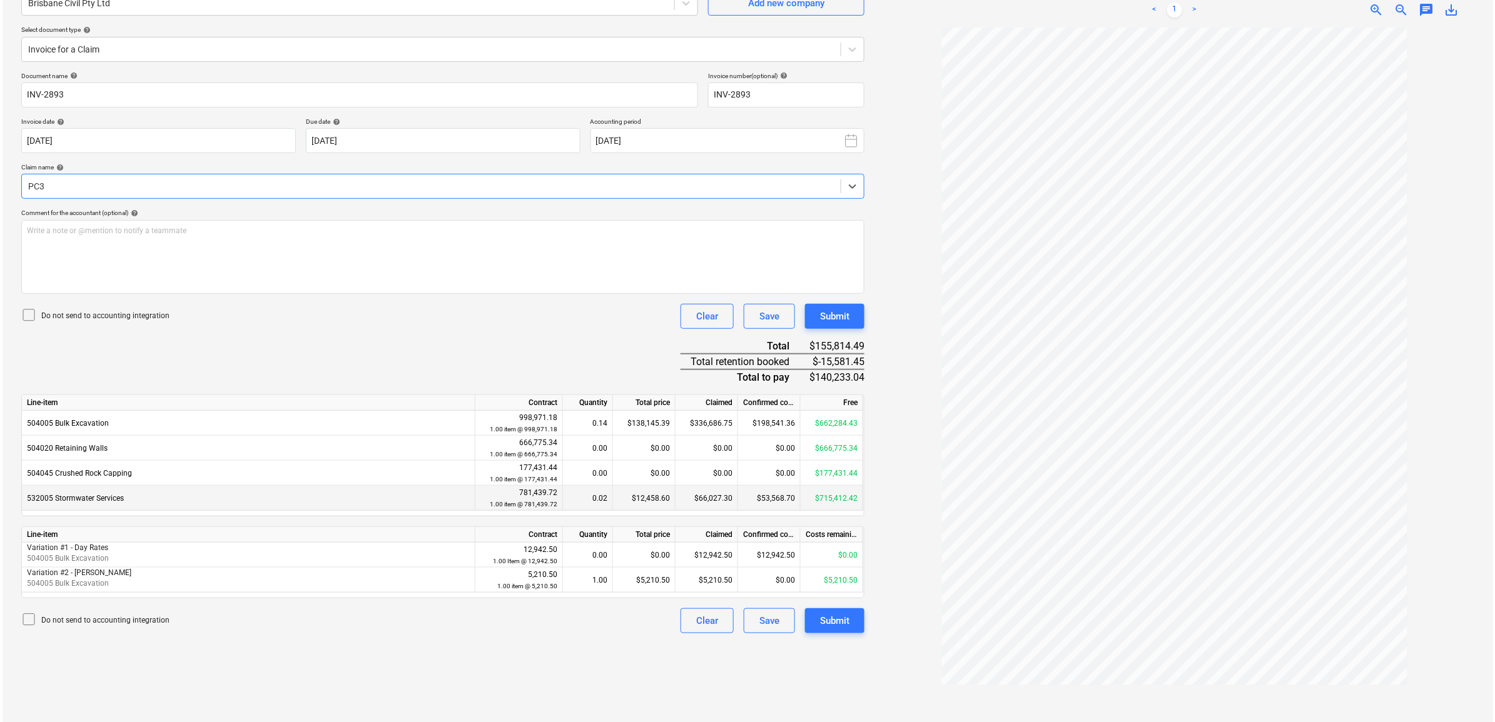
scroll to position [125, 0]
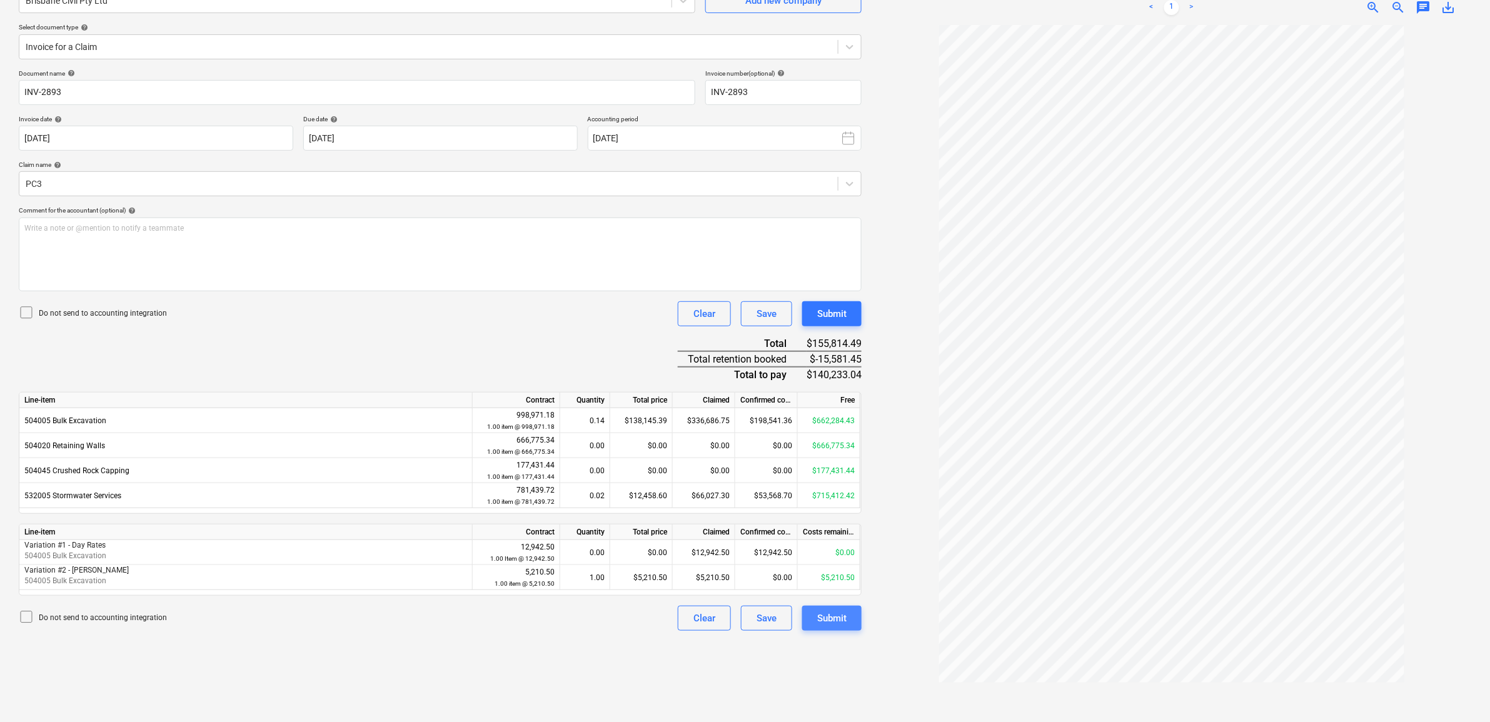
click at [832, 620] on div "Submit" at bounding box center [831, 618] width 29 height 16
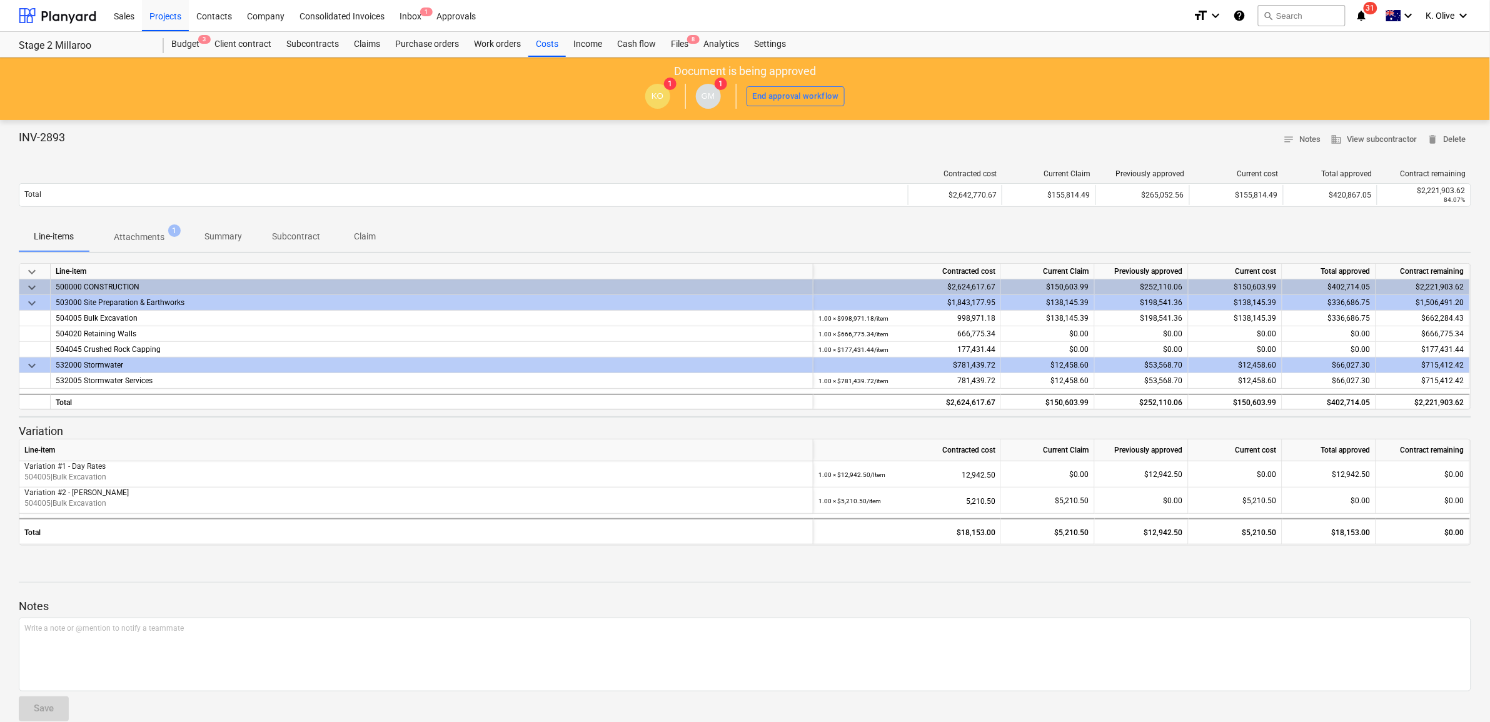
click at [1364, 10] on span "31" at bounding box center [1371, 8] width 14 height 13
click at [996, 134] on div "INV-2893 notes Notes business View subcontractor delete Delete" at bounding box center [745, 139] width 1453 height 19
drag, startPoint x: 1480, startPoint y: 527, endPoint x: 1471, endPoint y: 535, distance: 11.9
click at [1471, 535] on div "INV-2893 notes Notes business View subcontractor delete Delete Contracted cost …" at bounding box center [745, 431] width 1490 height 622
click at [1477, 528] on div "INV-2893 notes Notes business View subcontractor delete Delete Contracted cost …" at bounding box center [745, 431] width 1490 height 622
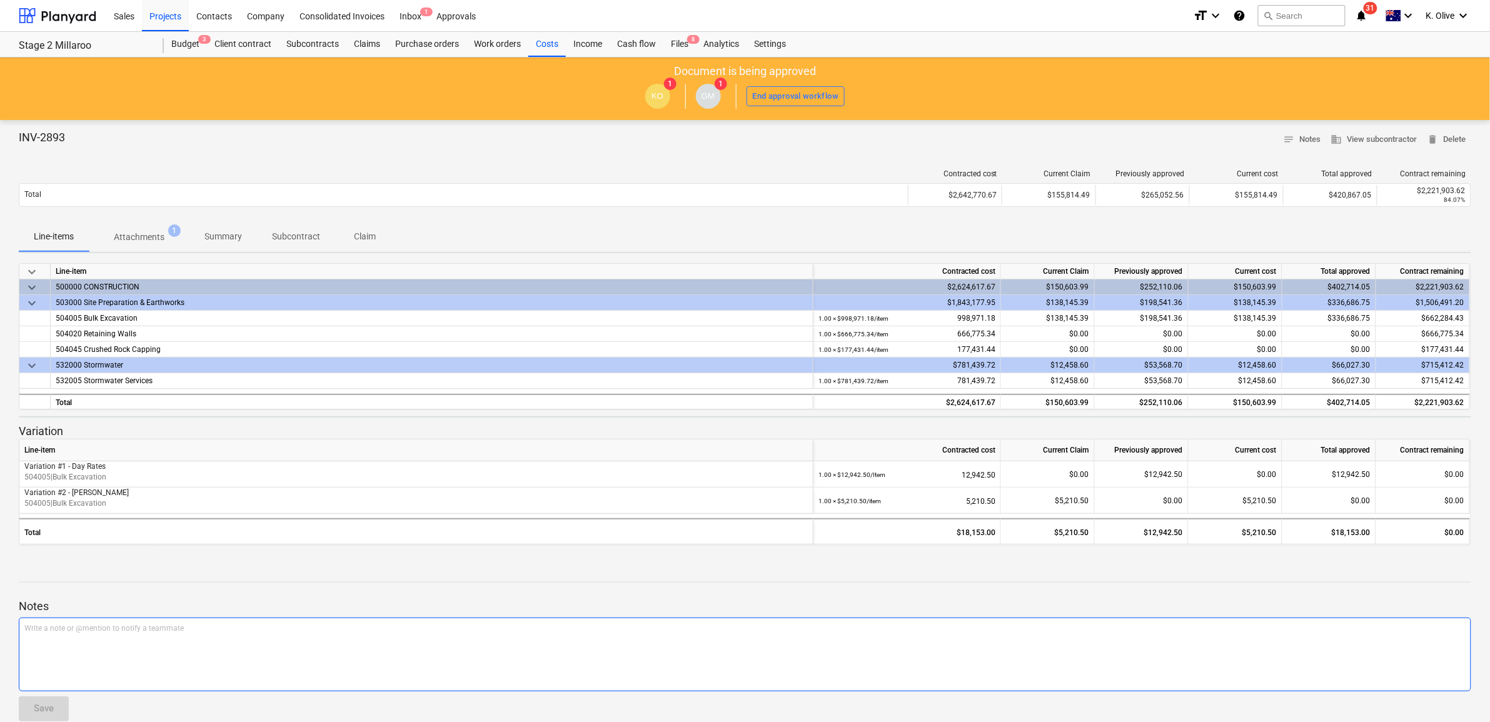
click at [715, 647] on div "Write a note or @mention to notify a teammate [PERSON_NAME]" at bounding box center [745, 655] width 1453 height 74
click at [717, 156] on div at bounding box center [745, 154] width 1453 height 10
click at [1214, 27] on div "format_size keyboard_arrow_down" at bounding box center [1208, 15] width 30 height 31
click at [946, 150] on div at bounding box center [745, 361] width 1490 height 722
click at [1186, 642] on div "Write a note or @mention to notify a teammate [PERSON_NAME]" at bounding box center [745, 655] width 1453 height 74
